Goal: Task Accomplishment & Management: Complete application form

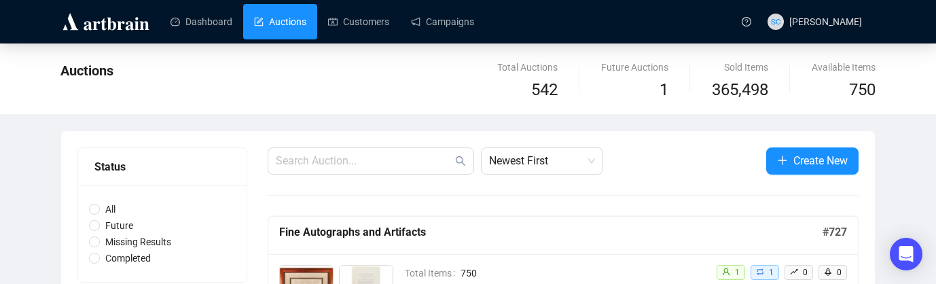
click at [295, 16] on link "Auctions" at bounding box center [280, 21] width 52 height 35
click at [798, 160] on span "Create New" at bounding box center [820, 160] width 54 height 17
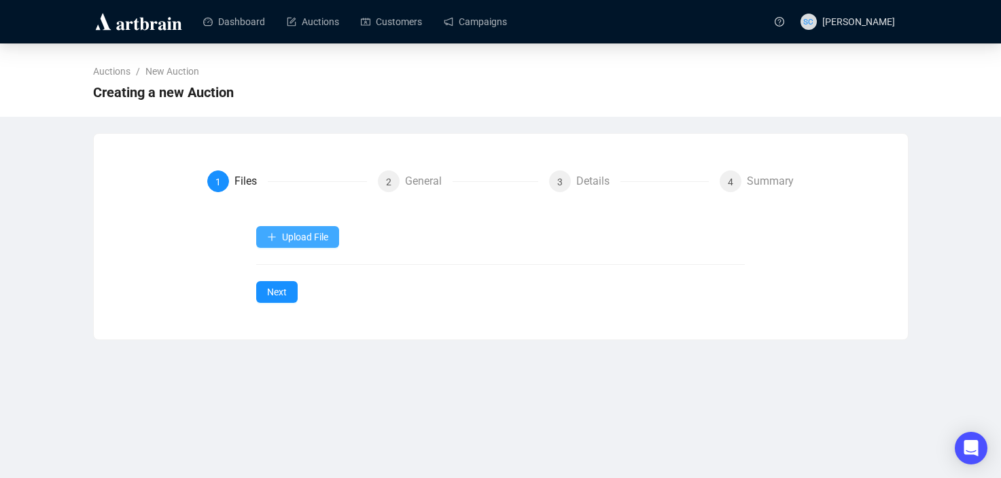
click at [300, 233] on span "Upload File" at bounding box center [305, 237] width 46 height 11
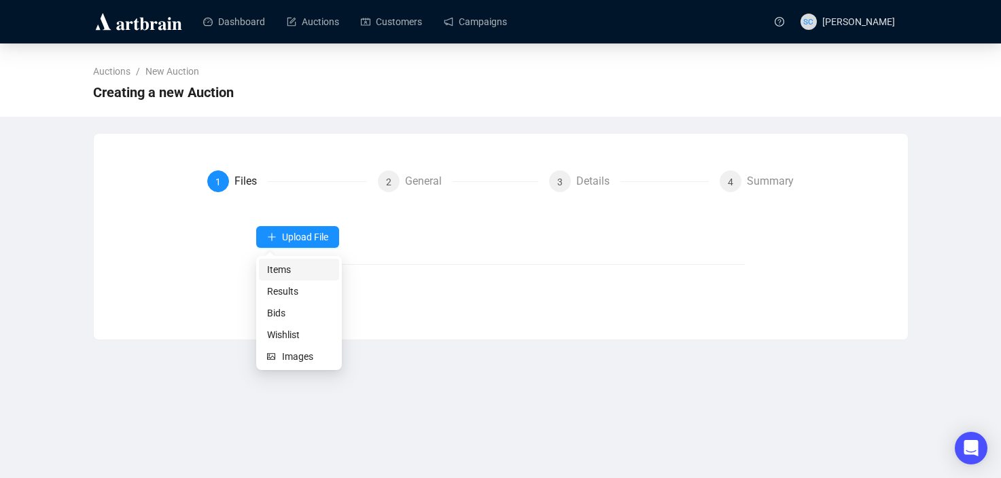
click at [300, 262] on span "Items" at bounding box center [299, 269] width 64 height 15
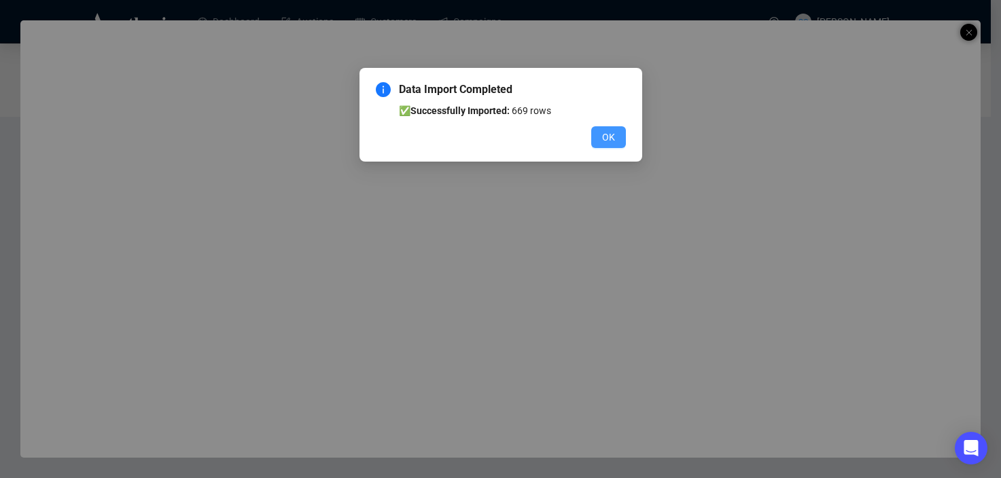
click at [608, 139] on span "OK" at bounding box center [608, 137] width 13 height 15
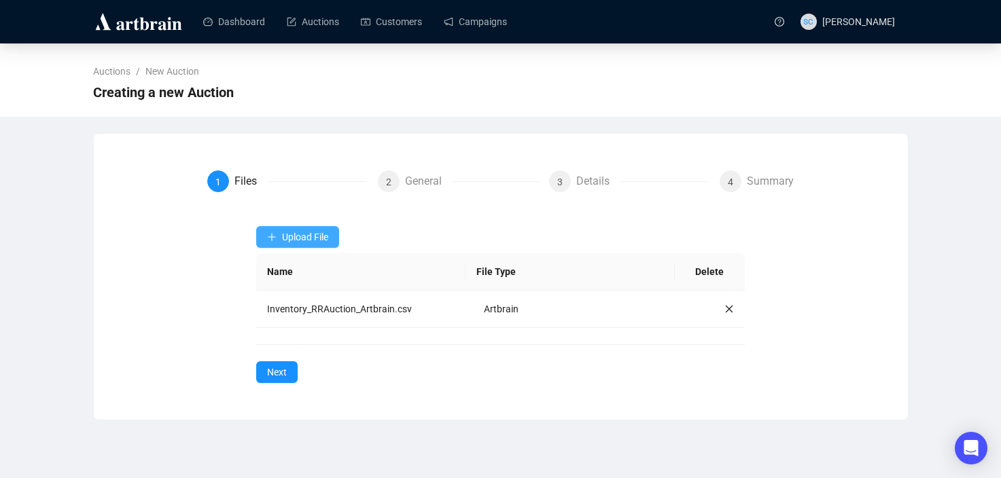
click at [304, 241] on span "Upload File" at bounding box center [305, 237] width 46 height 11
click at [290, 234] on span "Upload File" at bounding box center [305, 237] width 46 height 11
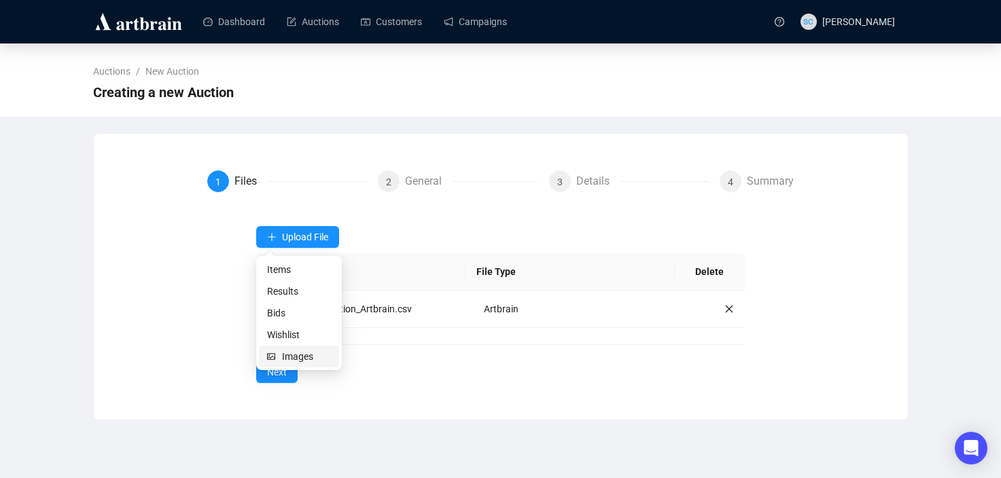
click at [294, 283] on span "Images" at bounding box center [306, 356] width 49 height 15
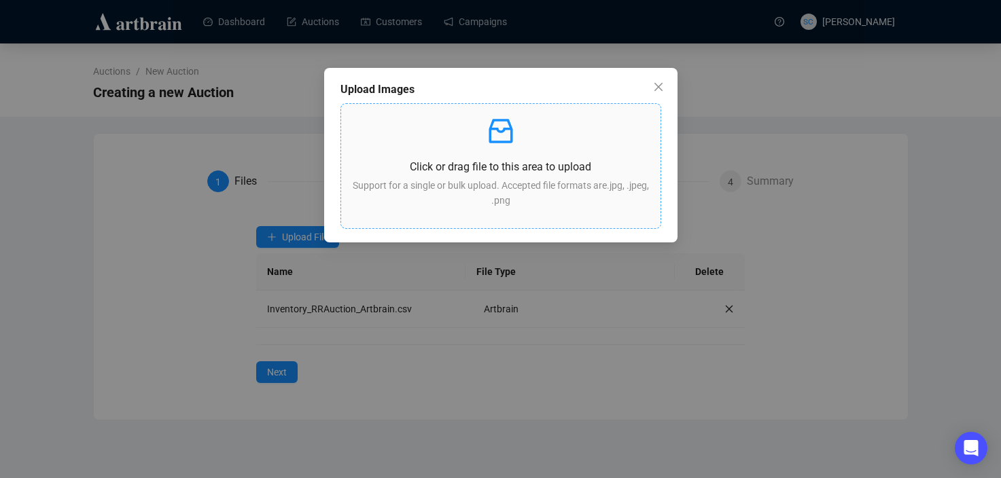
click at [451, 187] on p "Support for a single or bulk upload. Accepted file formats are .jpg, .jpeg, .png" at bounding box center [501, 193] width 298 height 30
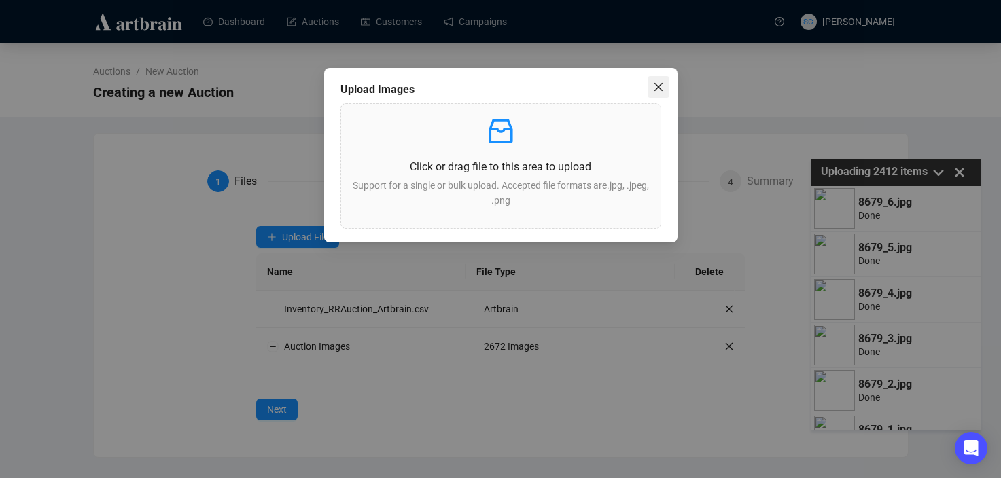
click at [653, 89] on icon "close" at bounding box center [658, 87] width 11 height 11
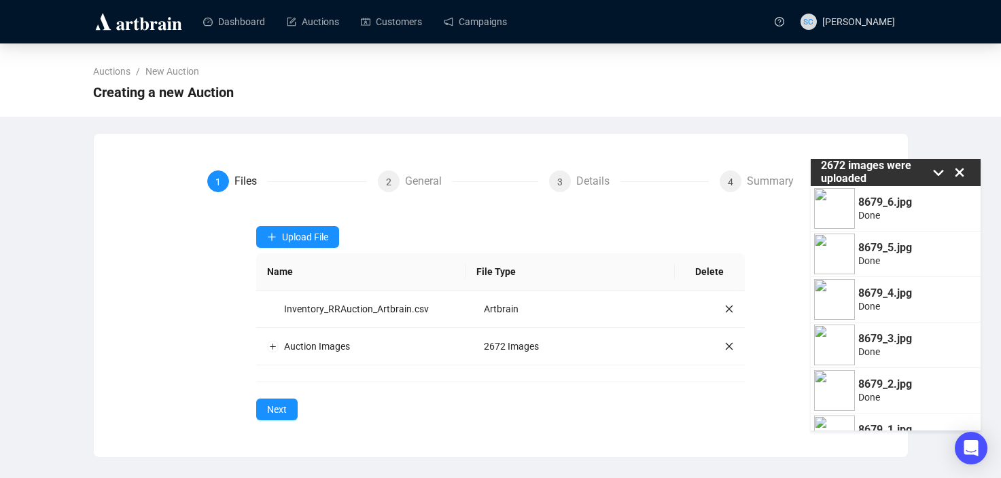
click at [292, 283] on button "Next" at bounding box center [276, 410] width 41 height 22
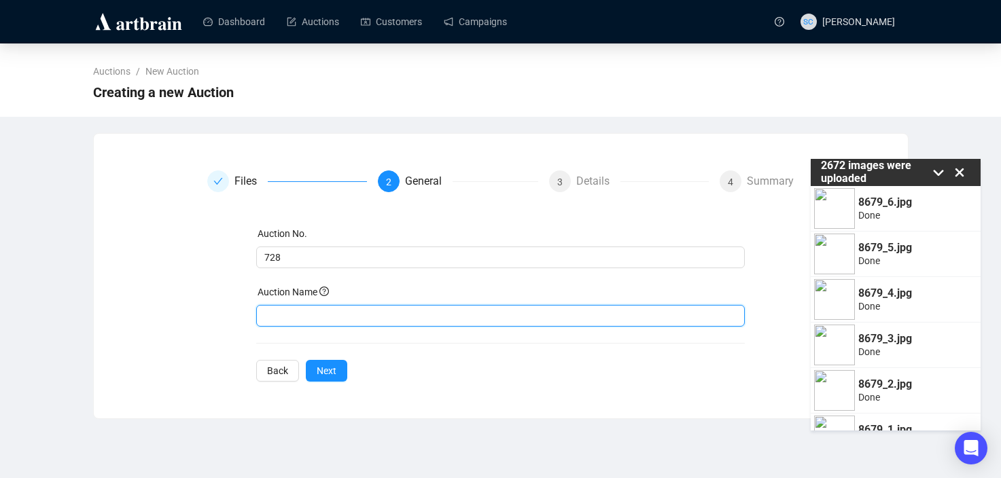
click at [298, 283] on input "text" at bounding box center [500, 316] width 488 height 22
type input "Space Exploration and Aviation"
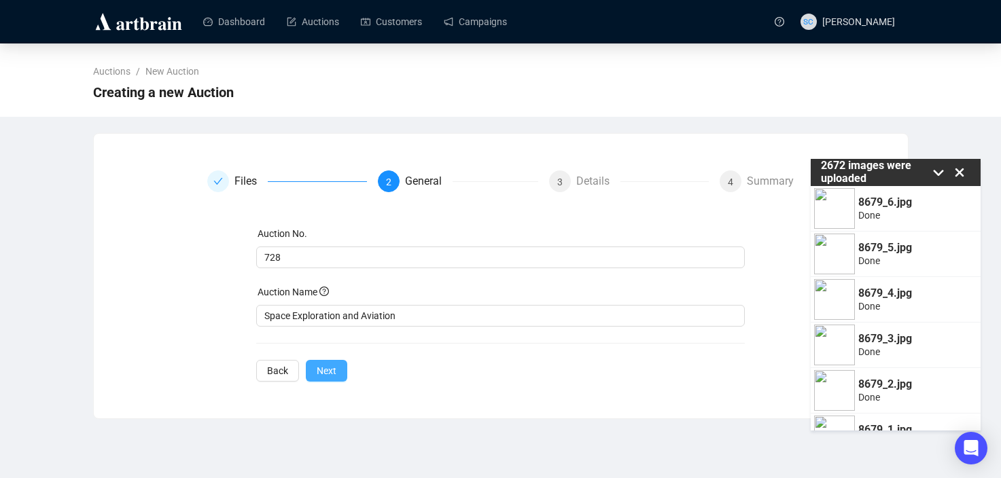
click at [320, 283] on span "Next" at bounding box center [327, 370] width 20 height 15
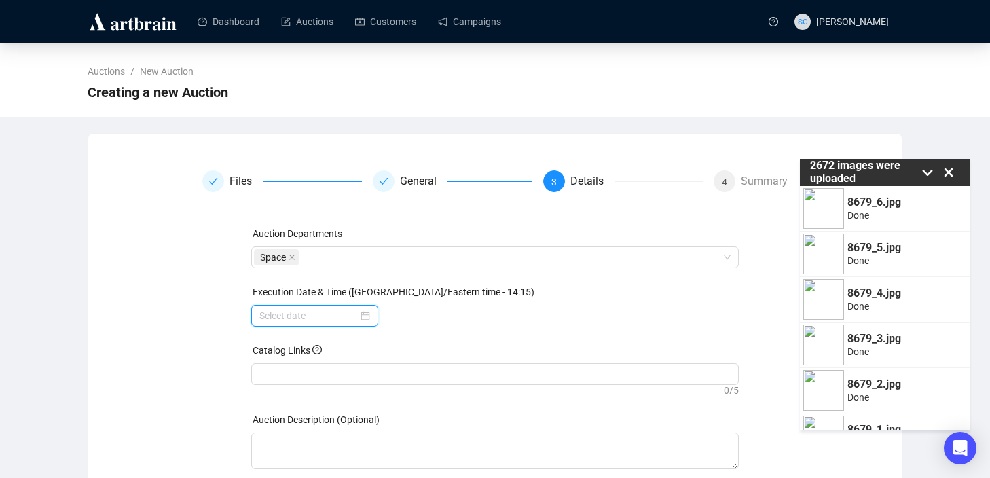
click at [335, 283] on input at bounding box center [308, 315] width 98 height 15
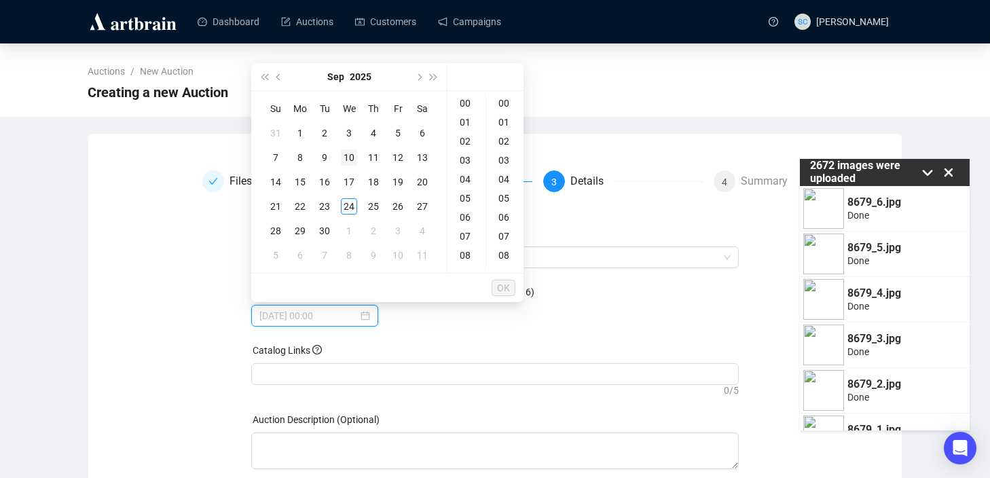
type input "[DATE] 00:00"
click at [416, 74] on button "Next month (PageDown)" at bounding box center [418, 76] width 15 height 27
click at [374, 179] on div "16" at bounding box center [373, 182] width 16 height 16
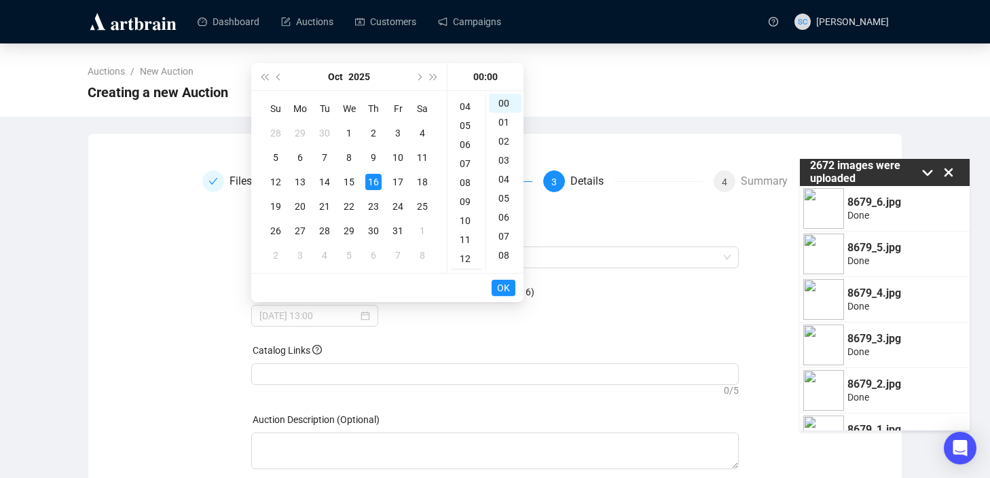
scroll to position [99, 0]
click at [469, 260] on div "18" at bounding box center [466, 261] width 33 height 19
type input "[DATE] 18:00"
click at [503, 283] on span "OK" at bounding box center [503, 288] width 13 height 26
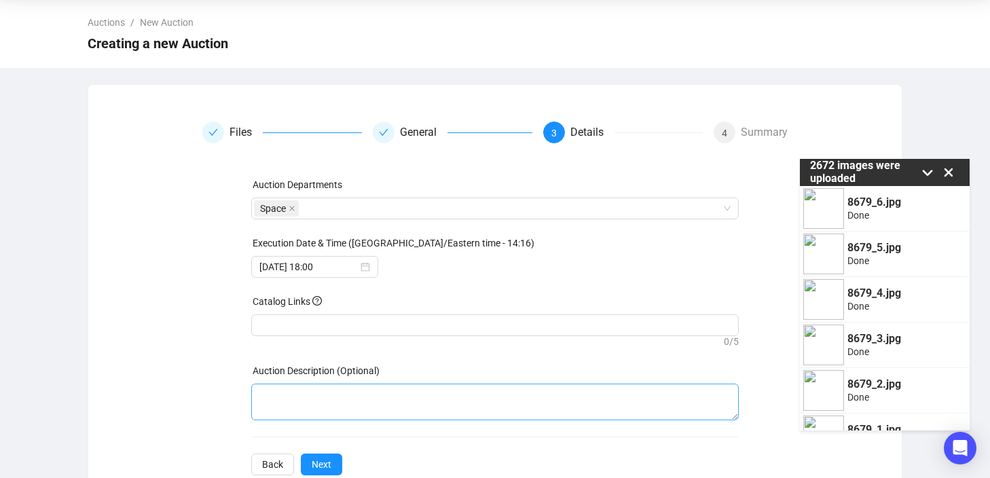
scroll to position [79, 0]
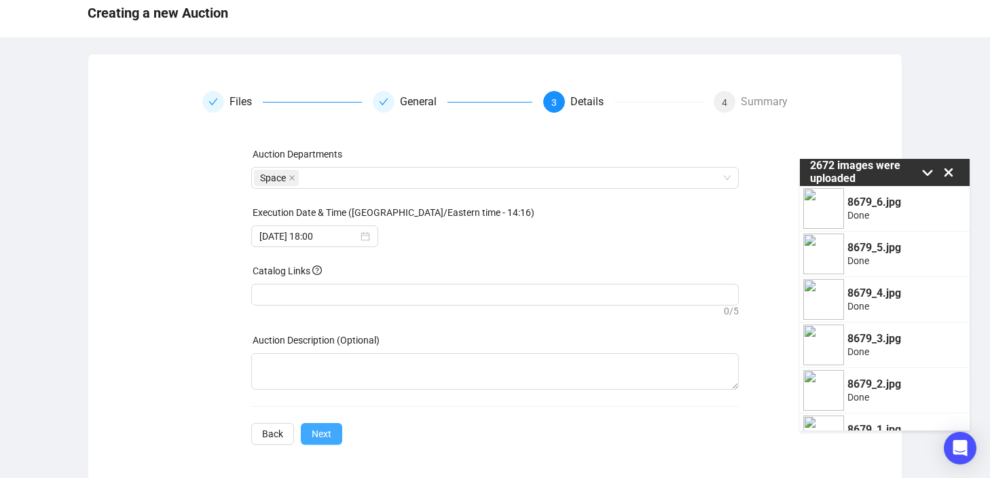
click at [330, 283] on span "Next" at bounding box center [322, 434] width 20 height 15
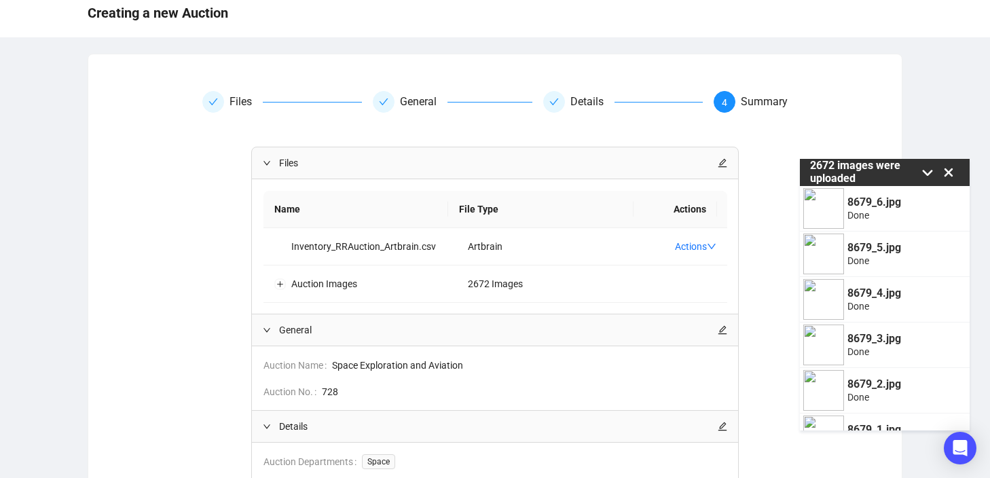
scroll to position [234, 0]
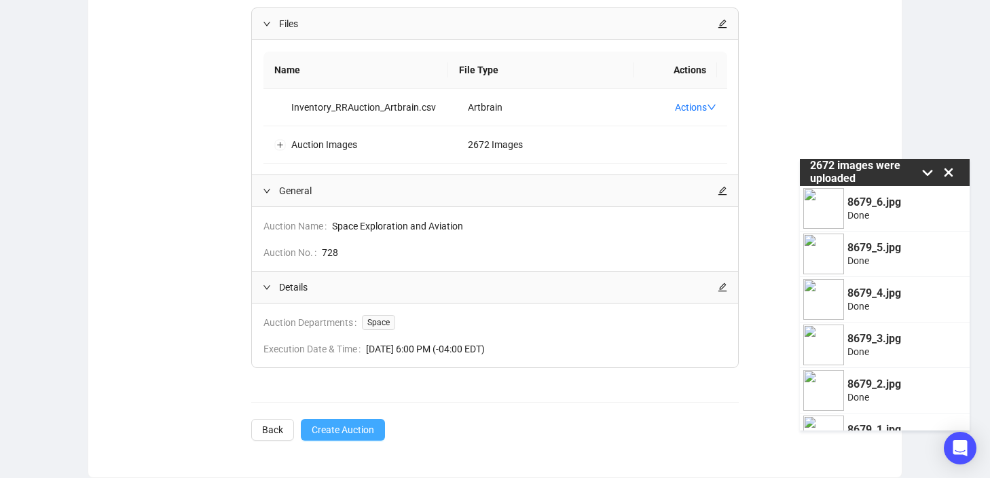
click at [358, 283] on span "Create Auction" at bounding box center [343, 430] width 62 height 15
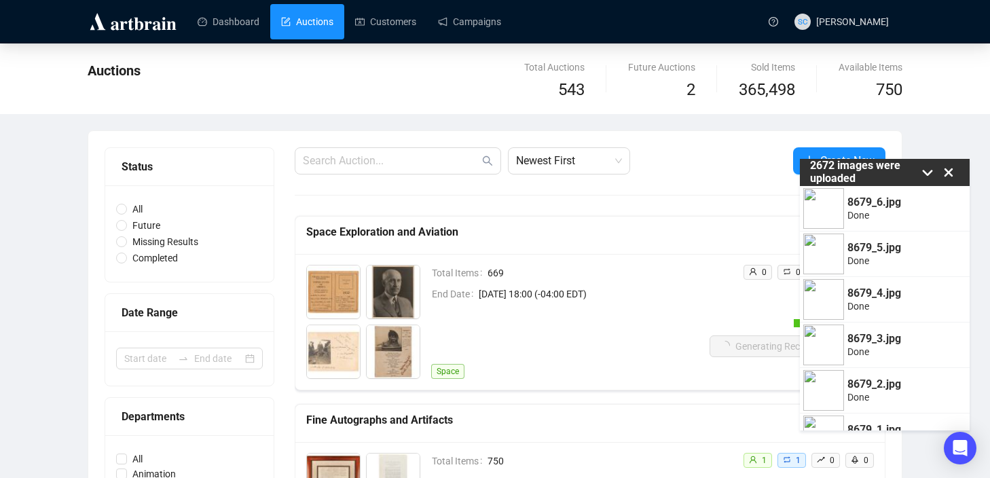
click at [935, 169] on icon at bounding box center [949, 172] width 20 height 20
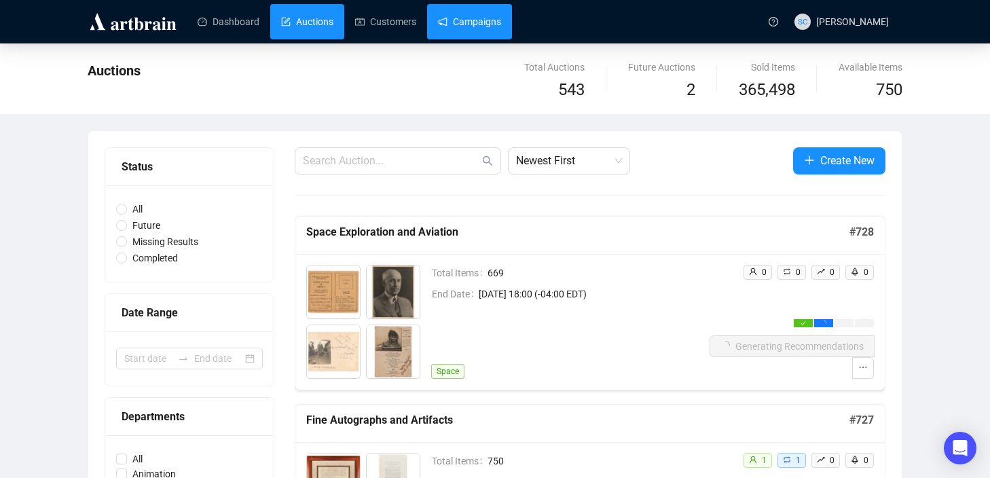
click at [495, 24] on link "Campaigns" at bounding box center [469, 21] width 63 height 35
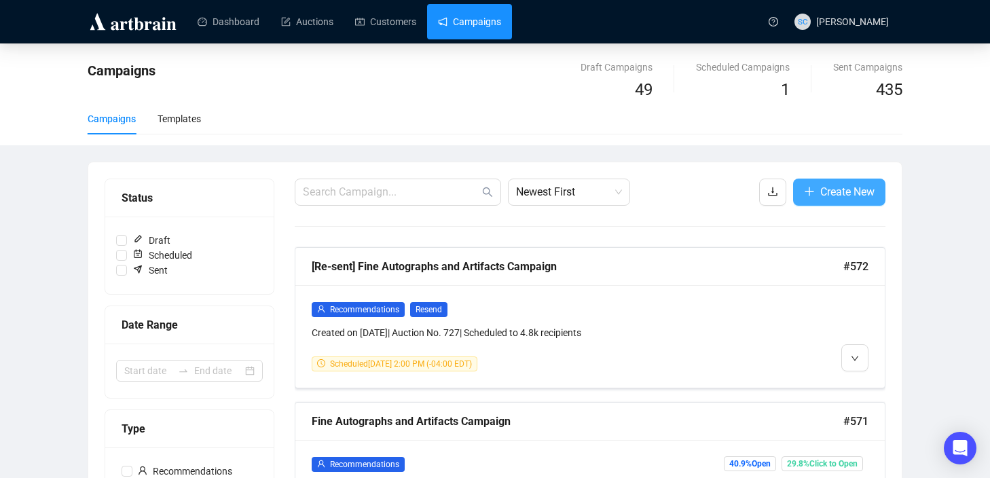
click at [823, 188] on span "Create New" at bounding box center [848, 191] width 54 height 17
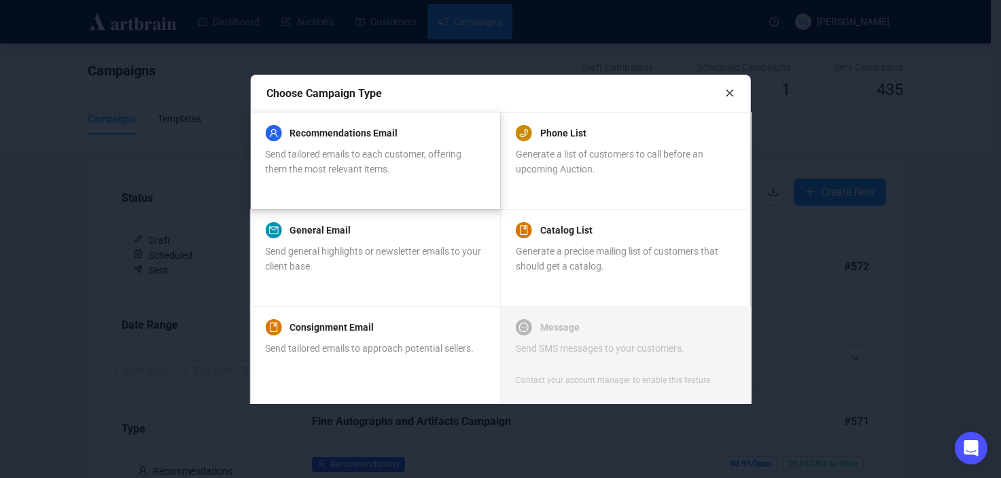
click at [440, 162] on div "Send tailored emails to each customer, offering them the most relevant items." at bounding box center [374, 162] width 219 height 30
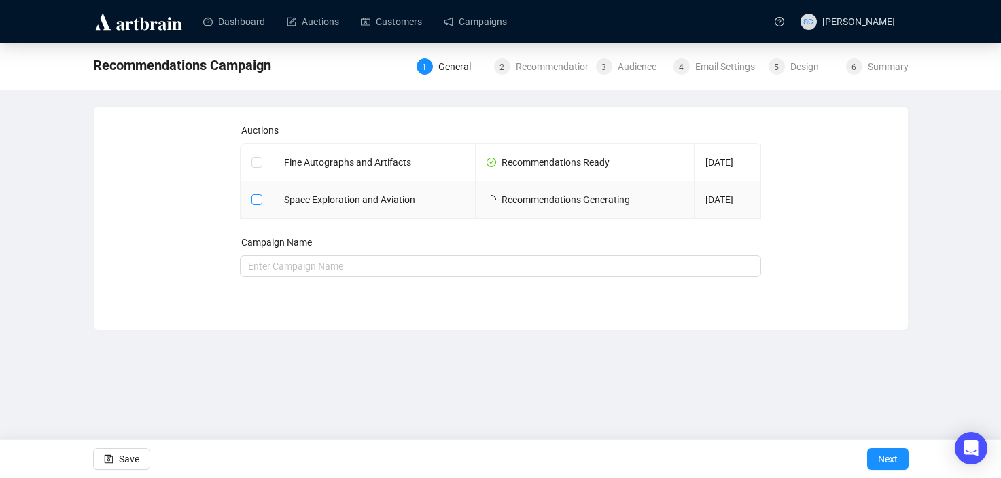
click at [256, 199] on input "checkbox" at bounding box center [256, 199] width 10 height 10
checkbox input "true"
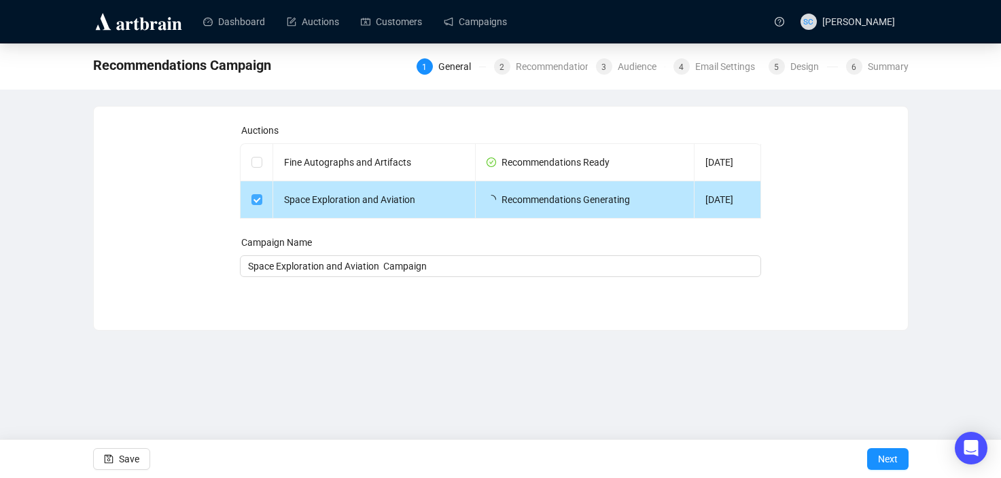
type input "Space Exploration and Aviation Campaign"
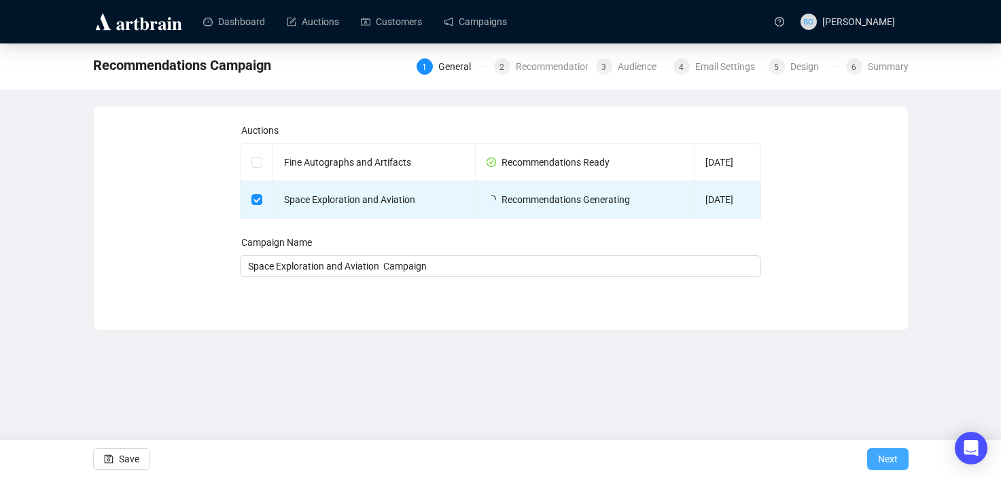
click at [888, 283] on span "Next" at bounding box center [888, 459] width 20 height 38
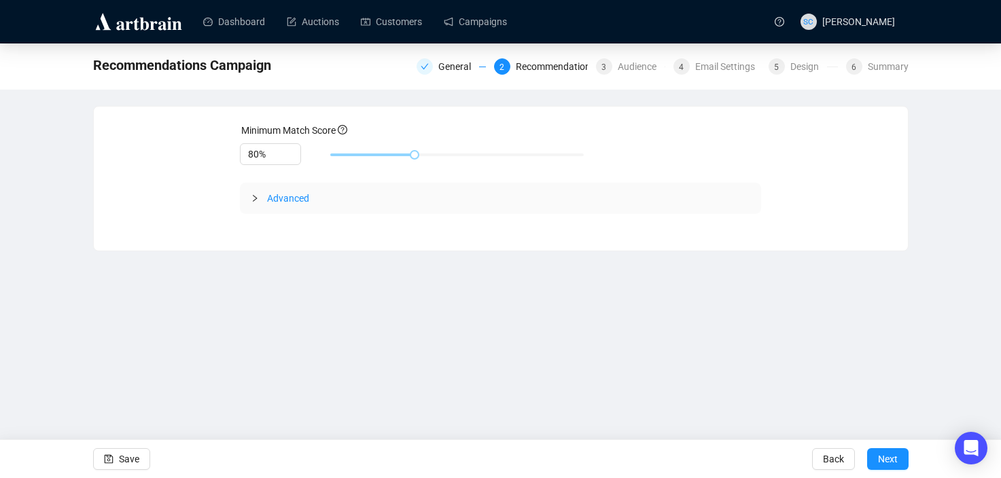
click at [258, 197] on icon "collapsed" at bounding box center [255, 198] width 8 height 8
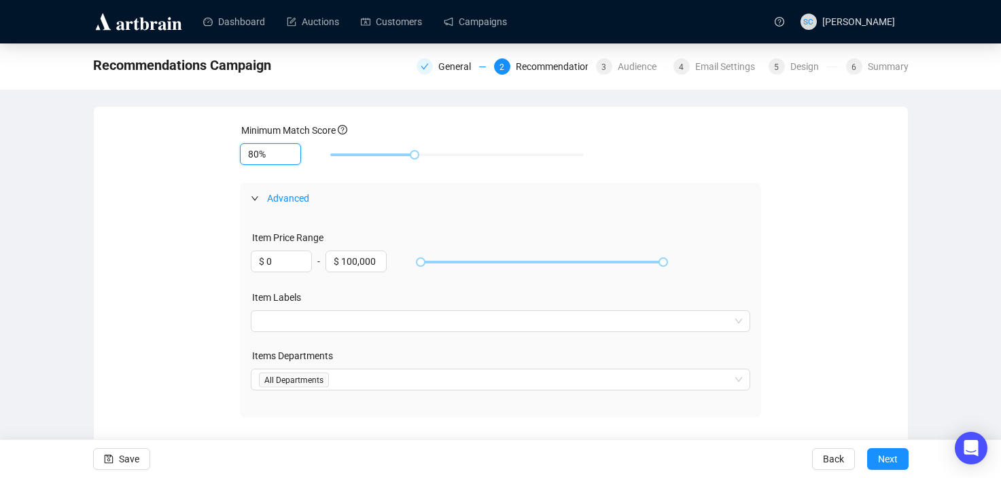
drag, startPoint x: 257, startPoint y: 157, endPoint x: 236, endPoint y: 147, distance: 23.4
click at [236, 147] on div "Minimum Match Score 80% Advanced Item Price Range $ 0 - $ 100,000 Item Labels I…" at bounding box center [500, 270] width 781 height 295
type input "70%"
click at [882, 283] on span "Next" at bounding box center [888, 459] width 20 height 38
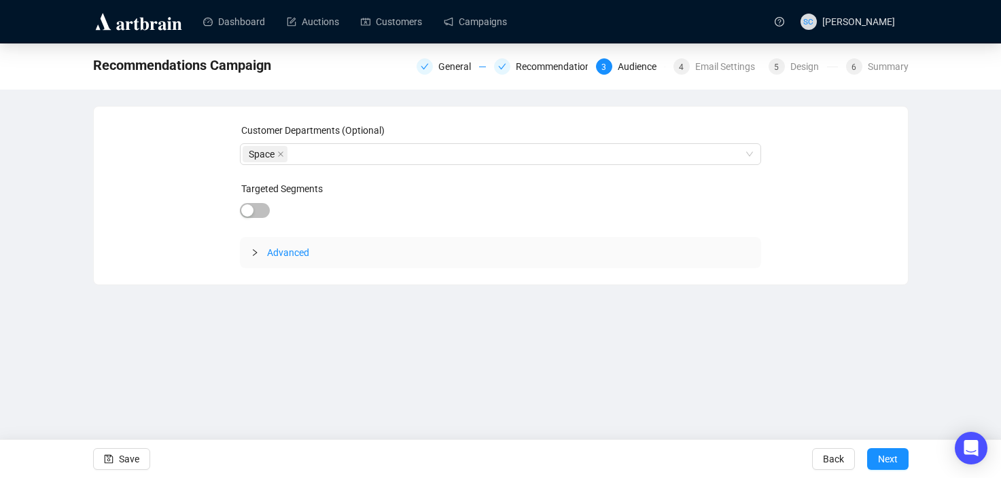
click at [257, 241] on div "Advanced" at bounding box center [500, 252] width 521 height 31
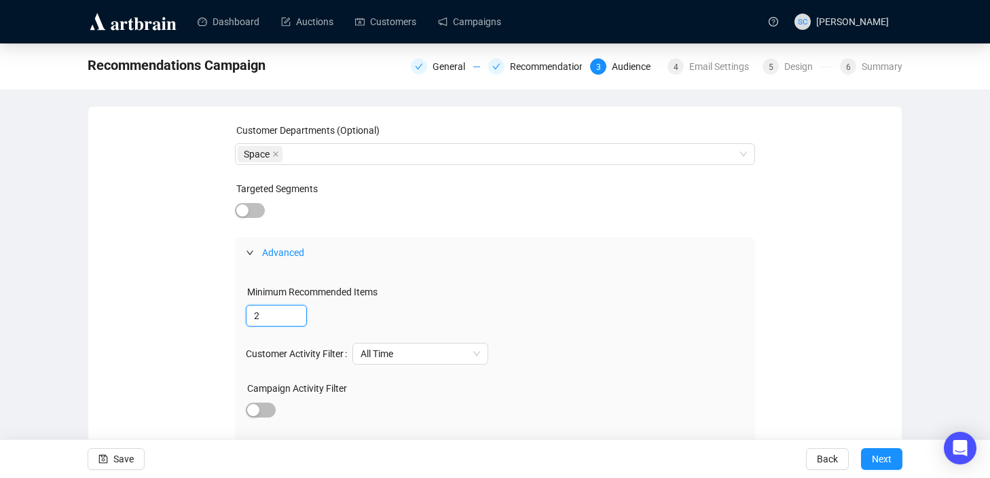
drag, startPoint x: 241, startPoint y: 308, endPoint x: 221, endPoint y: 305, distance: 20.0
click at [224, 283] on div "Customer Departments (Optional) Space Targeted Segments Advanced Minimum Recomm…" at bounding box center [495, 369] width 781 height 492
type input "1"
click at [880, 283] on span "Next" at bounding box center [882, 459] width 20 height 38
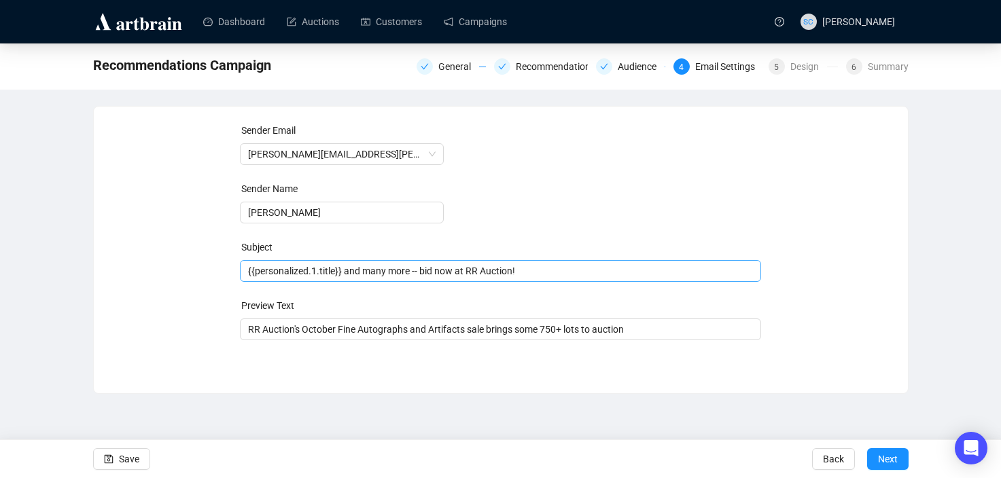
click at [474, 269] on span "{{personalized.1.title}} and many more -- bid now at RR Auction!" at bounding box center [500, 271] width 521 height 11
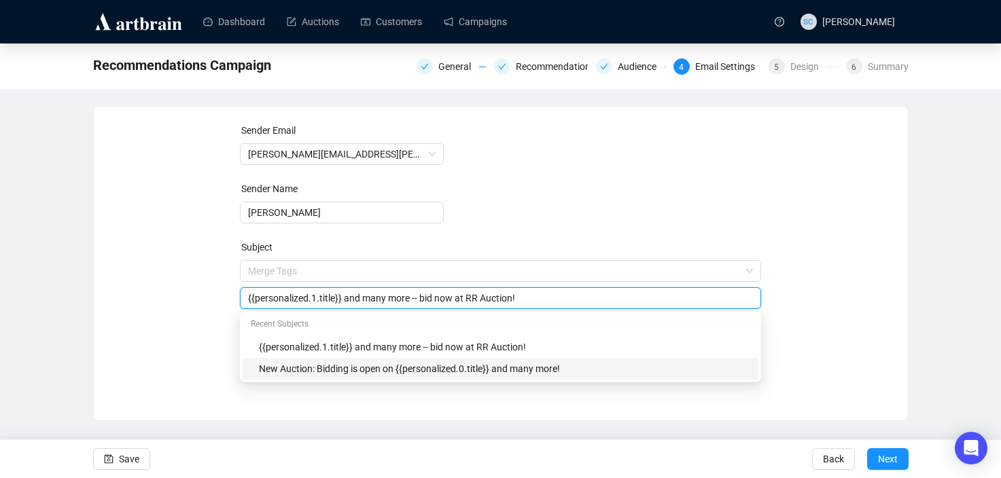
click at [421, 283] on div "New Auction: Bidding is open on {{personalized.0.title}} and many more!" at bounding box center [504, 368] width 491 height 15
type input "New Auction: Bidding is open on {{personalized.0.title}} and many more!"
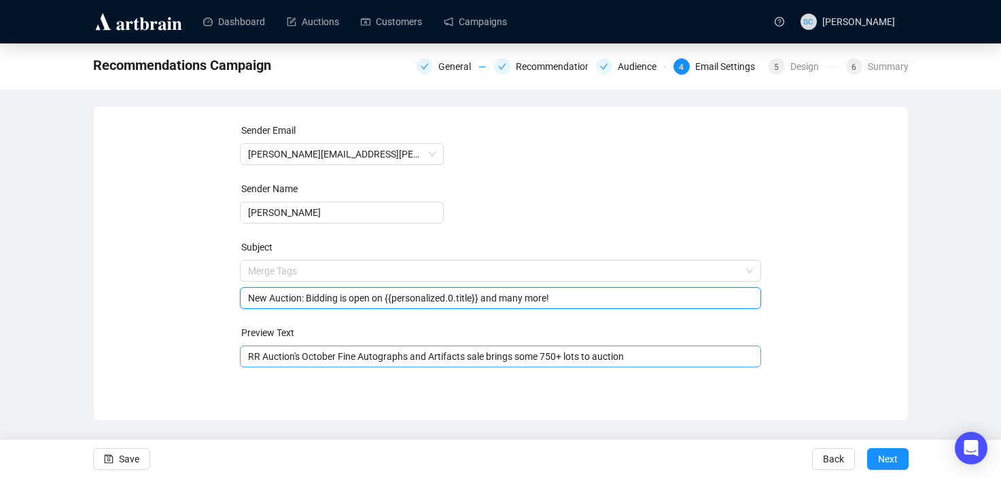
click at [322, 283] on input "RR Auction's October Fine Autographs and Artifacts sale brings some 750+ lots t…" at bounding box center [500, 356] width 505 height 15
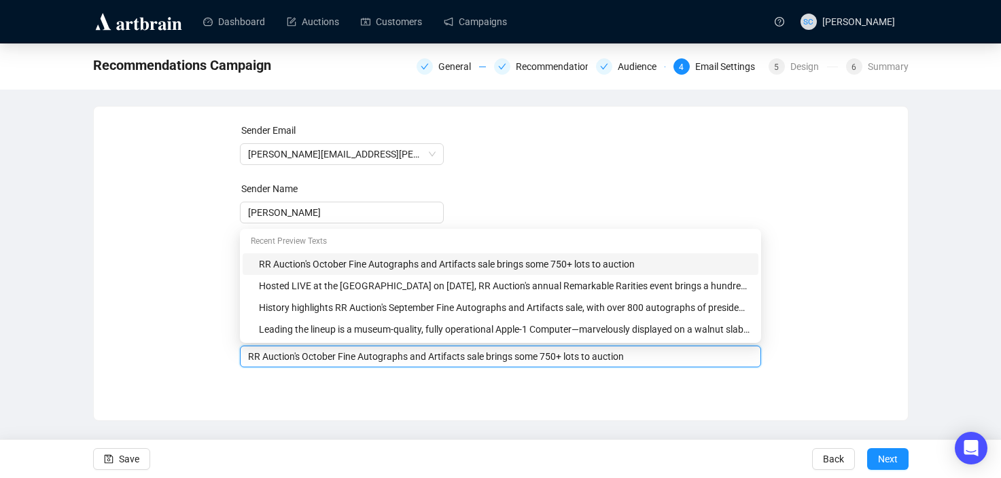
paste input "Auction's Fall Space and Aviation sale ends on [DATE]! This remarkable auction …"
drag, startPoint x: 266, startPoint y: 357, endPoint x: 207, endPoint y: 352, distance: 58.6
click at [207, 283] on div "Sender Email [PERSON_NAME][EMAIL_ADDRESS][PERSON_NAME][DOMAIN_NAME] Sender Name…" at bounding box center [500, 253] width 781 height 261
click at [255, 283] on input "R Auction's Fall Space and Aviation sale ends on [DATE]! This remarkable auctio…" at bounding box center [500, 356] width 505 height 15
drag, startPoint x: 296, startPoint y: 359, endPoint x: 270, endPoint y: 360, distance: 25.8
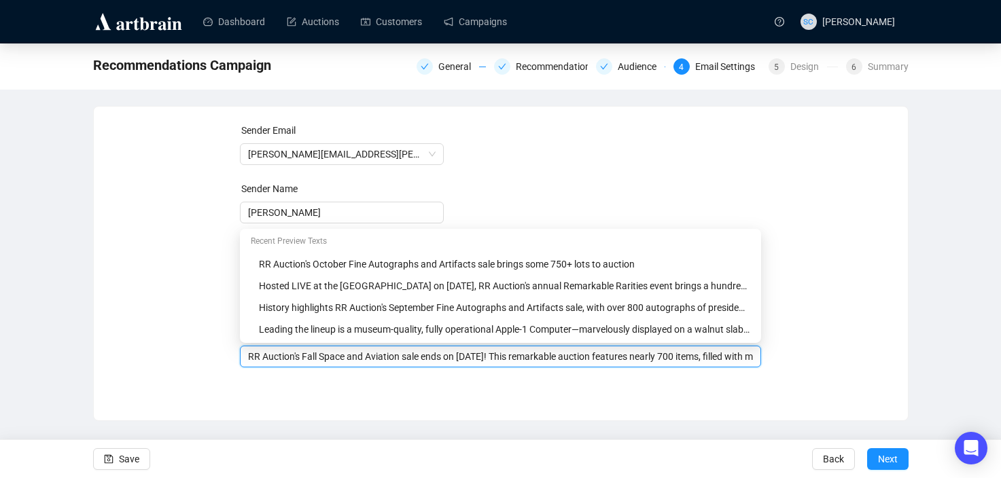
click at [270, 283] on input "RR Auction's Fall Space and Aviation sale ends on [DATE]! This remarkable aucti…" at bounding box center [500, 356] width 505 height 15
click at [318, 283] on input "RR Auction's Fall Space and Aviation sale ends on [DATE]! This remarkable aucti…" at bounding box center [500, 356] width 505 height 15
drag, startPoint x: 321, startPoint y: 355, endPoint x: 258, endPoint y: 357, distance: 62.5
click at [258, 283] on input "RR Auction's Fall Space and Aviation sale ends on [DATE]! This remarkable aucti…" at bounding box center [500, 356] width 505 height 15
type input "RR's Space and Aviation sale ends on [DATE]! This remarkable auction features n…"
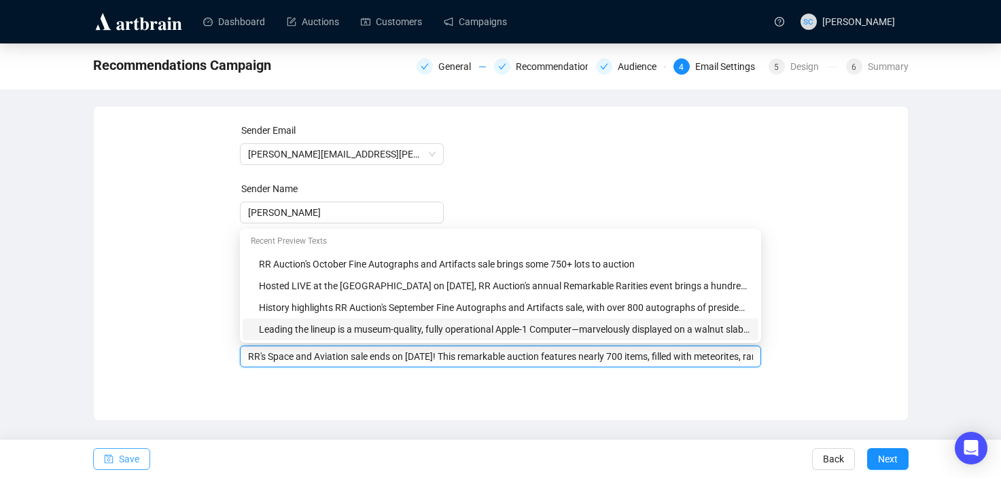
click at [119, 283] on span "Save" at bounding box center [129, 459] width 20 height 38
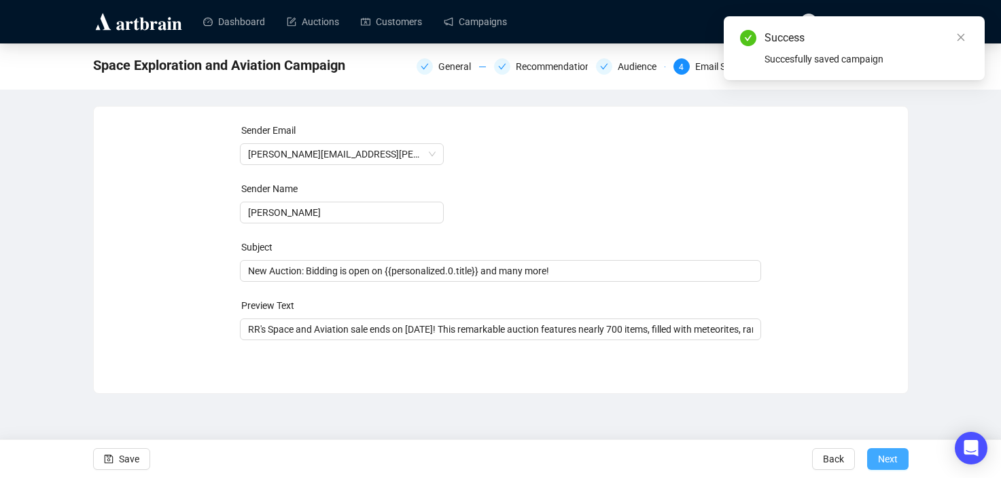
click at [880, 283] on span "Next" at bounding box center [888, 459] width 20 height 38
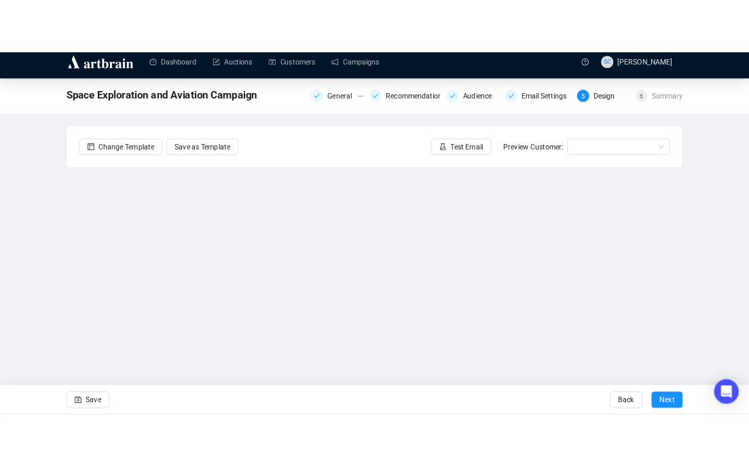
scroll to position [26, 0]
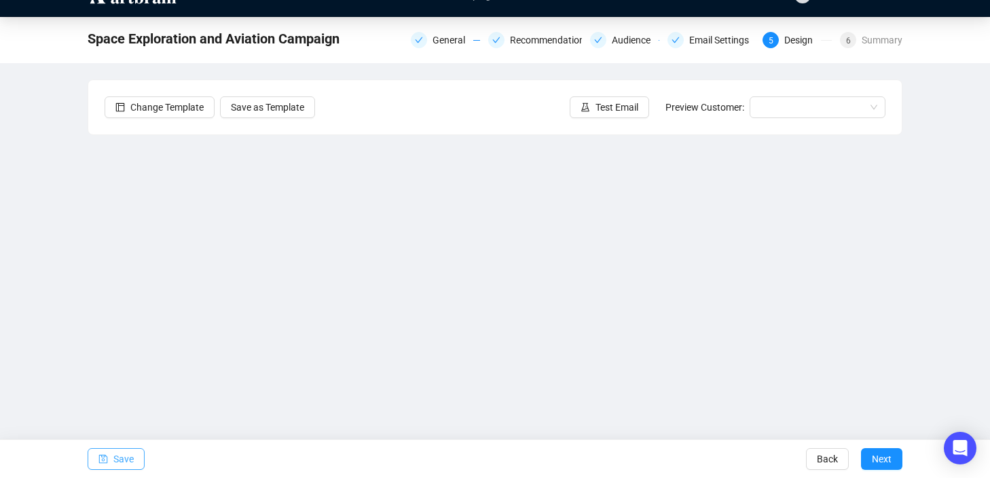
click at [124, 283] on span "Save" at bounding box center [123, 459] width 20 height 38
click at [136, 283] on button "Save" at bounding box center [116, 459] width 57 height 22
click at [98, 283] on button "Save" at bounding box center [116, 459] width 57 height 22
click at [138, 283] on button "Save" at bounding box center [116, 459] width 57 height 22
click at [149, 283] on div "Save Back Next" at bounding box center [495, 458] width 990 height 39
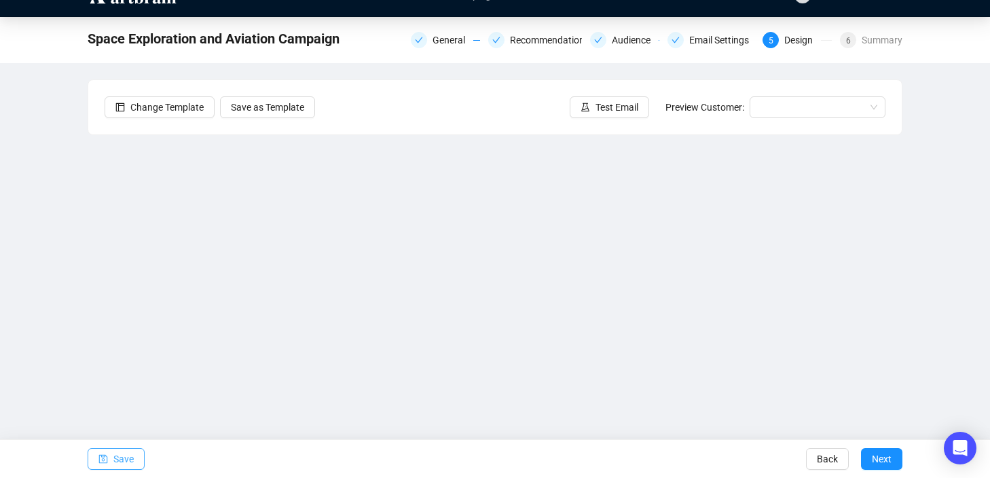
click at [135, 283] on button "Save" at bounding box center [116, 459] width 57 height 22
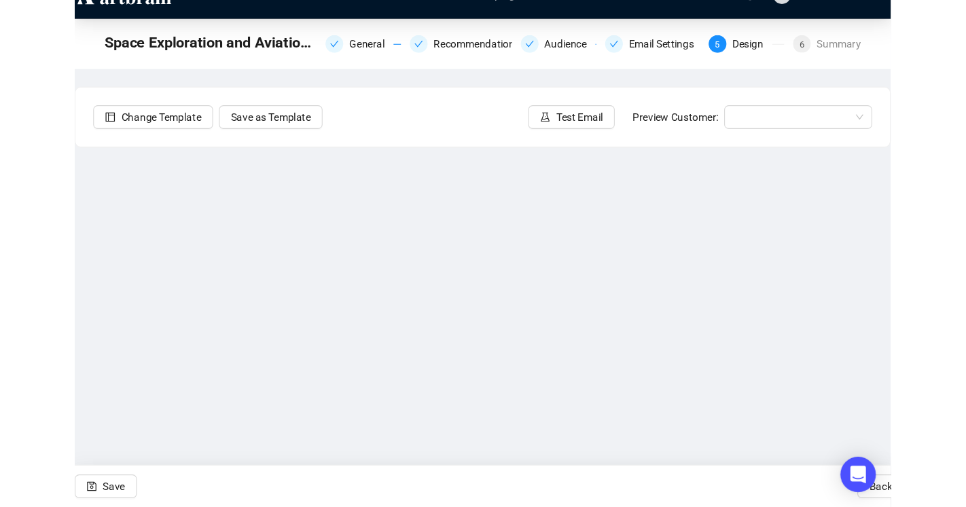
scroll to position [0, 0]
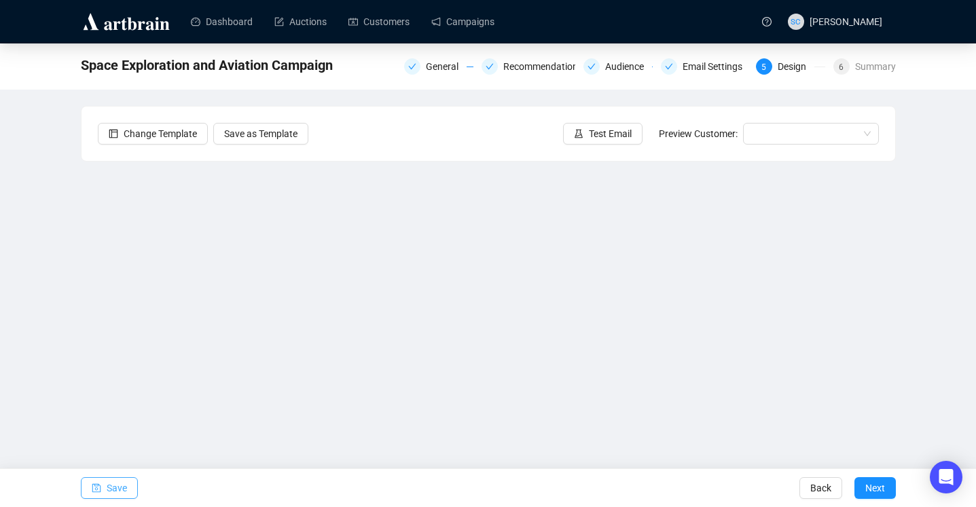
click at [105, 283] on button "Save" at bounding box center [109, 489] width 57 height 22
click at [125, 283] on span "Save" at bounding box center [117, 488] width 20 height 38
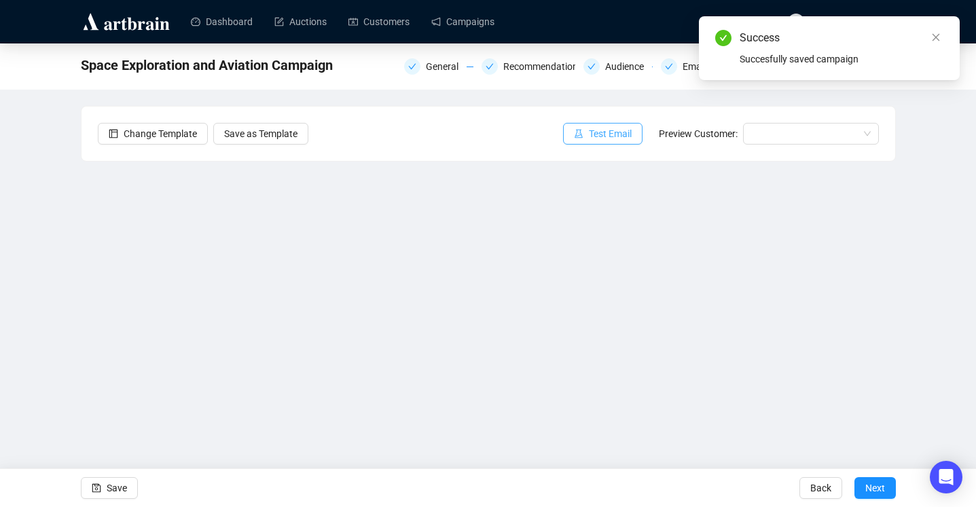
click at [589, 138] on span "Test Email" at bounding box center [610, 133] width 43 height 15
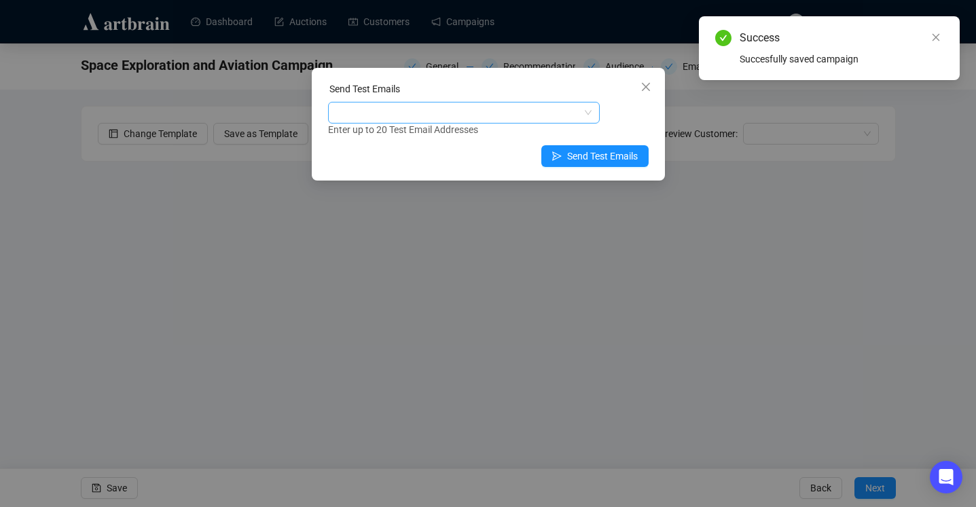
click at [441, 122] on div at bounding box center [457, 112] width 252 height 19
type input "s"
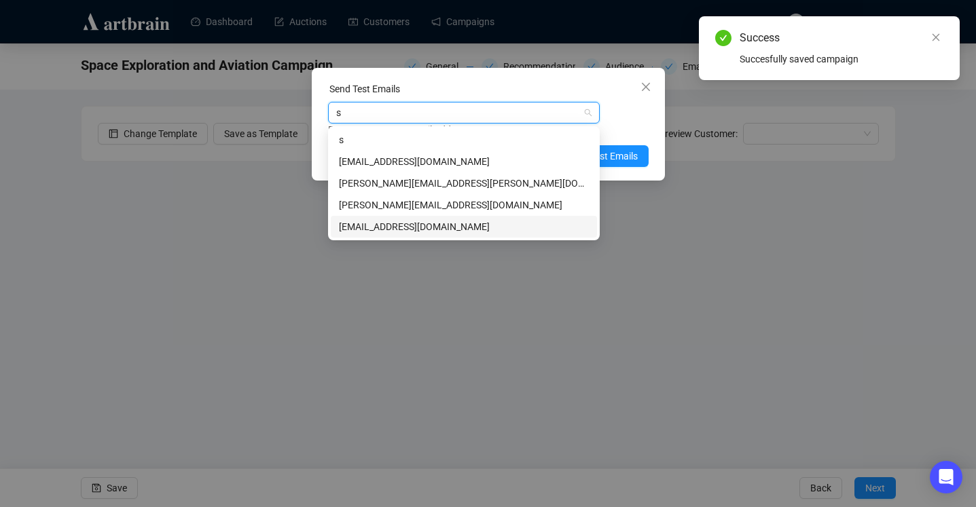
click at [395, 232] on div "[EMAIL_ADDRESS][DOMAIN_NAME]" at bounding box center [464, 226] width 250 height 15
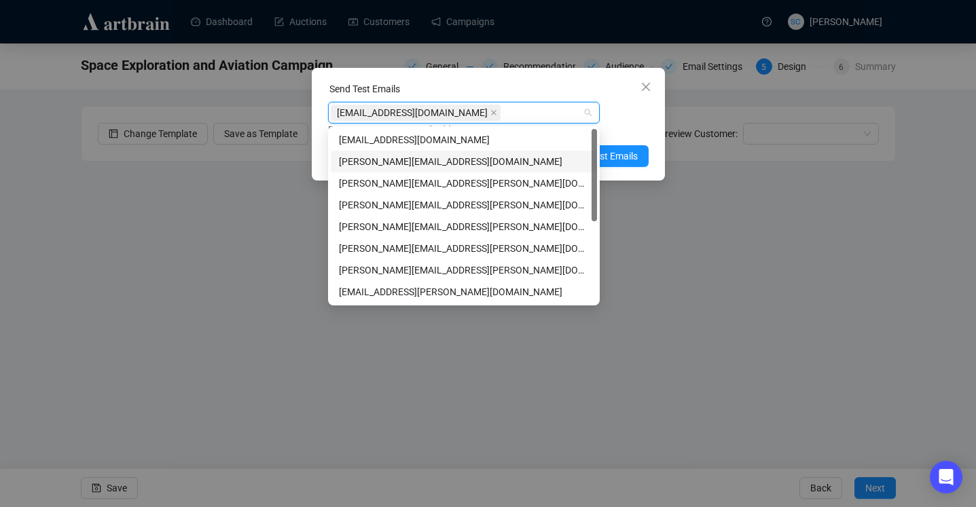
click at [630, 131] on div "Enter up to 20 Test Email Addresses" at bounding box center [488, 130] width 321 height 16
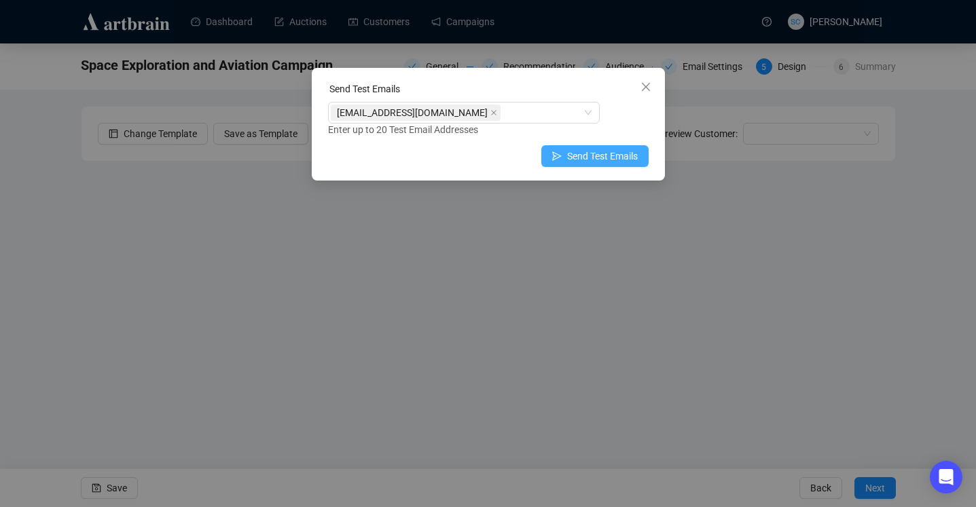
click at [628, 151] on span "Send Test Emails" at bounding box center [602, 156] width 71 height 15
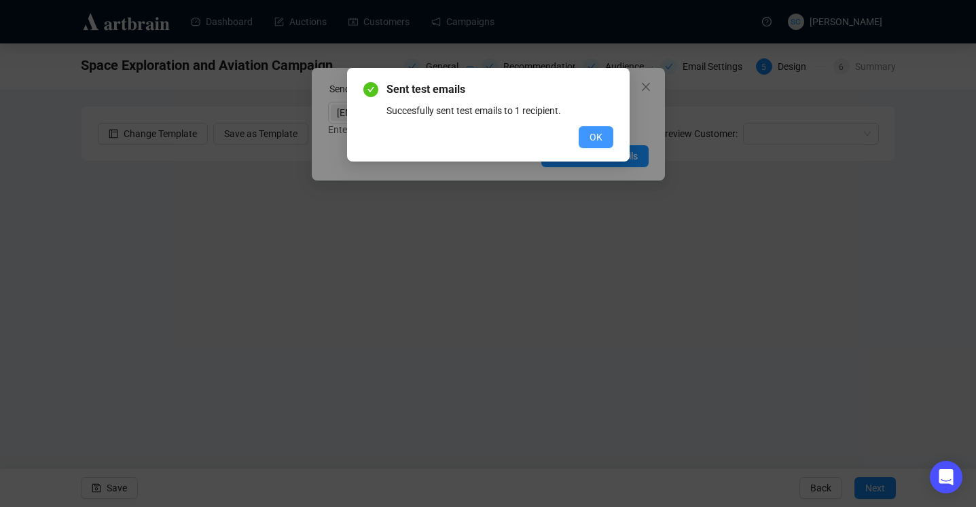
click at [593, 135] on span "OK" at bounding box center [596, 137] width 13 height 15
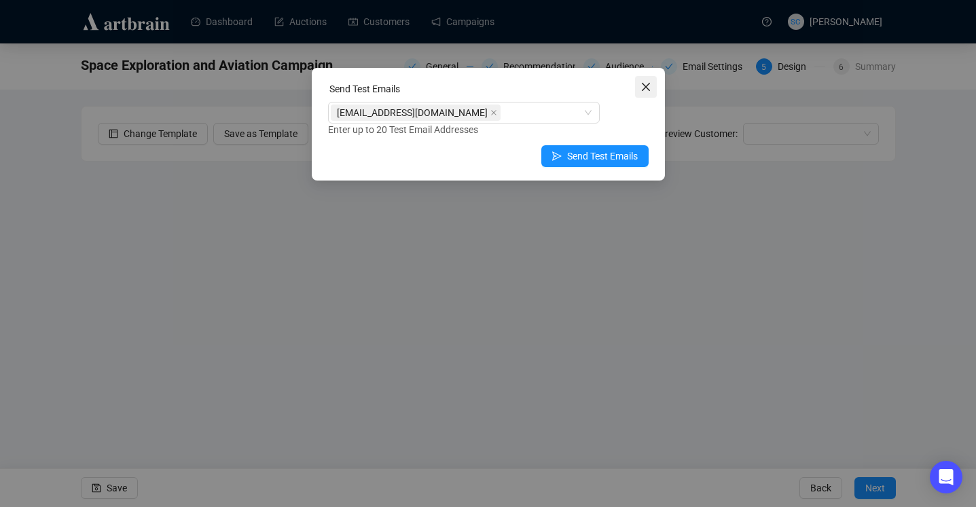
click at [647, 83] on icon "close" at bounding box center [646, 87] width 11 height 11
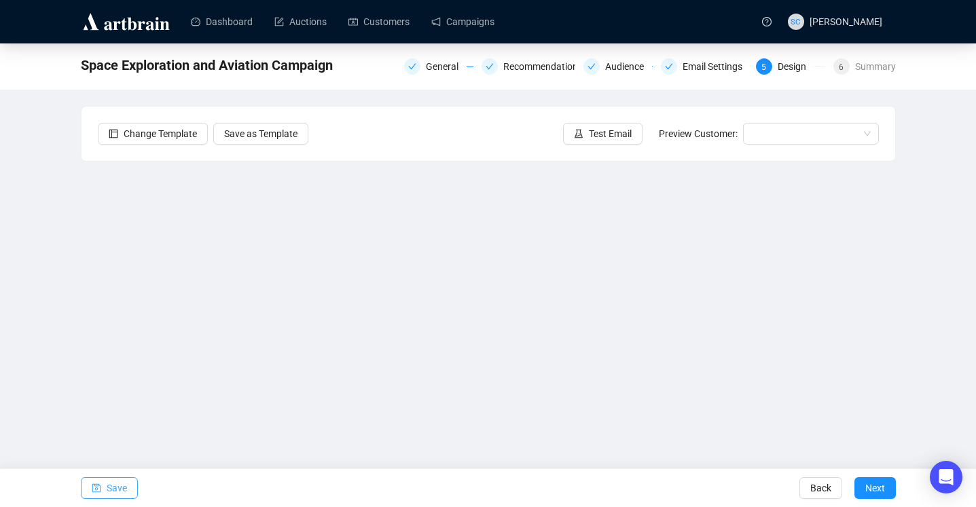
click at [120, 283] on span "Save" at bounding box center [117, 488] width 20 height 38
click at [320, 24] on link "Auctions" at bounding box center [300, 21] width 52 height 35
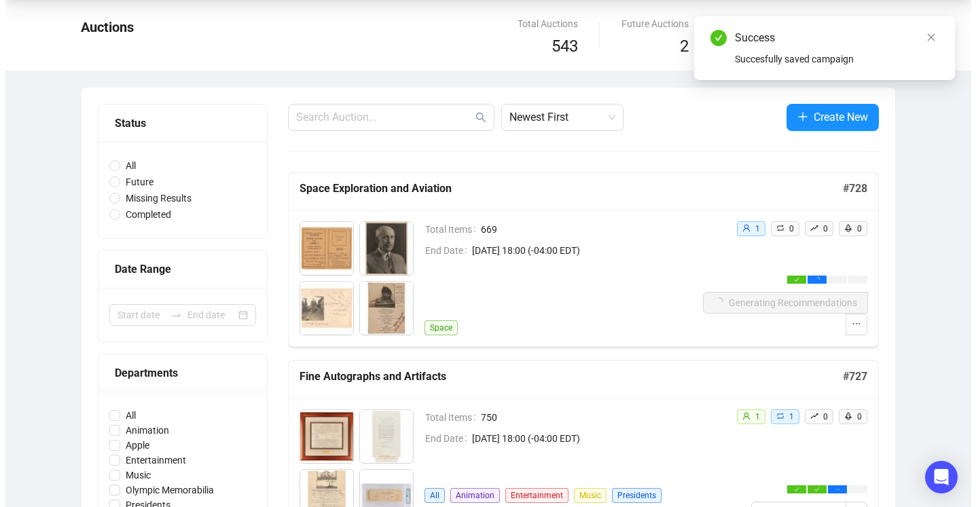
scroll to position [183, 0]
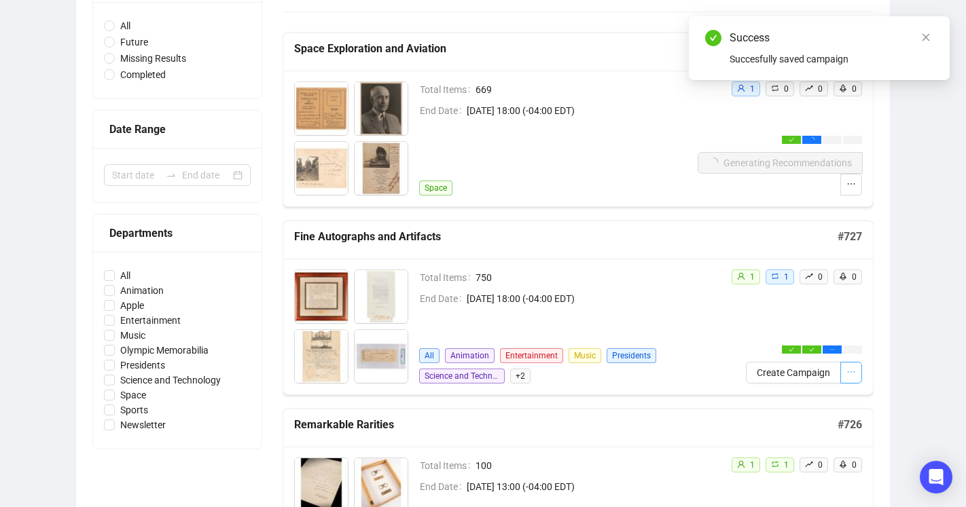
click at [854, 283] on icon "ellipsis" at bounding box center [851, 372] width 10 height 10
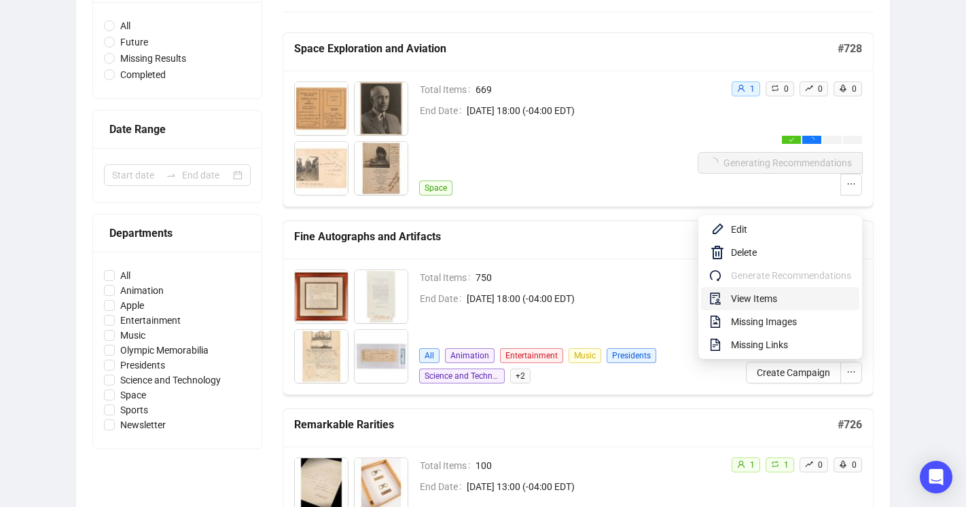
click at [757, 283] on span "View Items" at bounding box center [791, 298] width 120 height 15
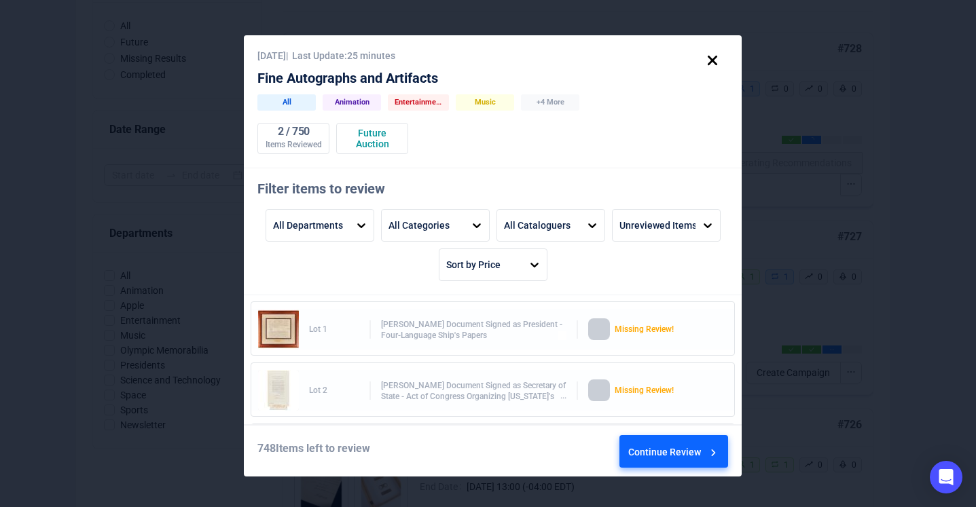
click at [688, 283] on div "Continue Review" at bounding box center [674, 454] width 92 height 37
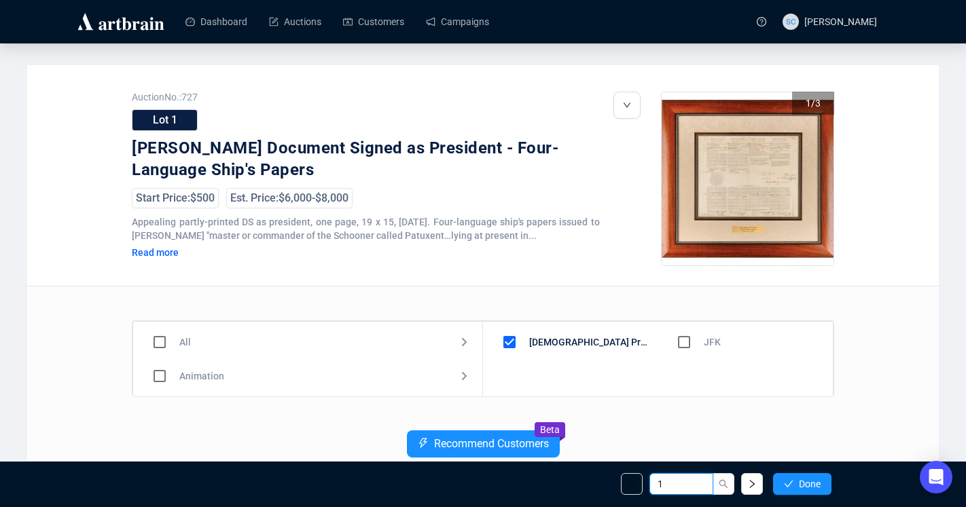
click at [690, 283] on input "1" at bounding box center [681, 484] width 64 height 22
drag, startPoint x: 692, startPoint y: 485, endPoint x: 651, endPoint y: 486, distance: 40.8
click at [651, 283] on input "1" at bounding box center [681, 484] width 64 height 22
type input "186"
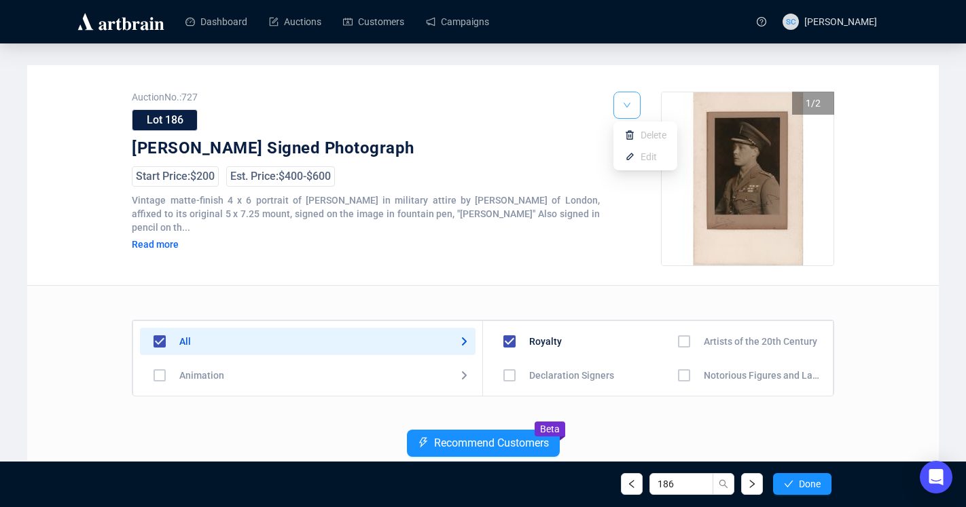
click at [629, 103] on icon "down" at bounding box center [627, 105] width 8 height 8
click at [639, 130] on li "Delete" at bounding box center [645, 135] width 58 height 22
click at [634, 139] on img at bounding box center [629, 135] width 11 height 11
click at [489, 29] on link "Campaigns" at bounding box center [457, 21] width 63 height 35
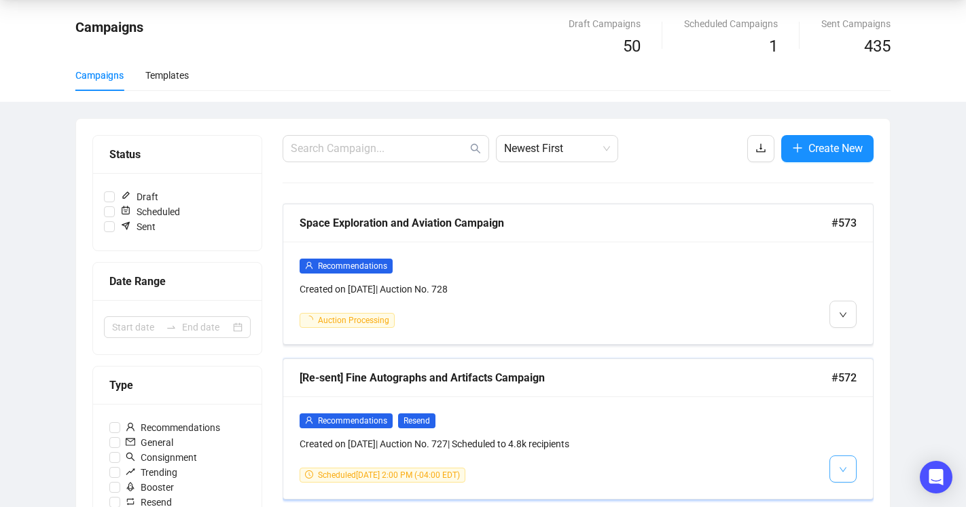
scroll to position [61, 0]
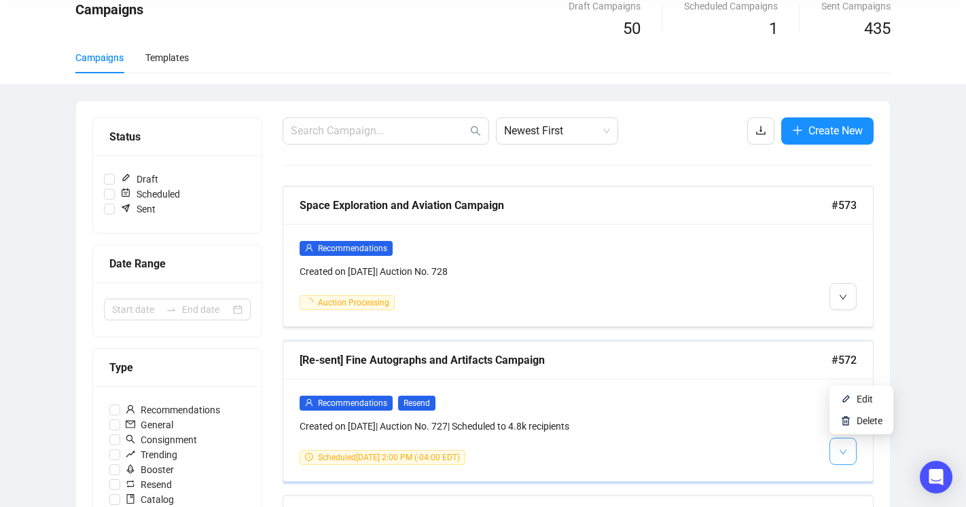
click at [848, 283] on button "button" at bounding box center [842, 451] width 27 height 27
click at [860, 283] on span "Edit" at bounding box center [865, 399] width 16 height 11
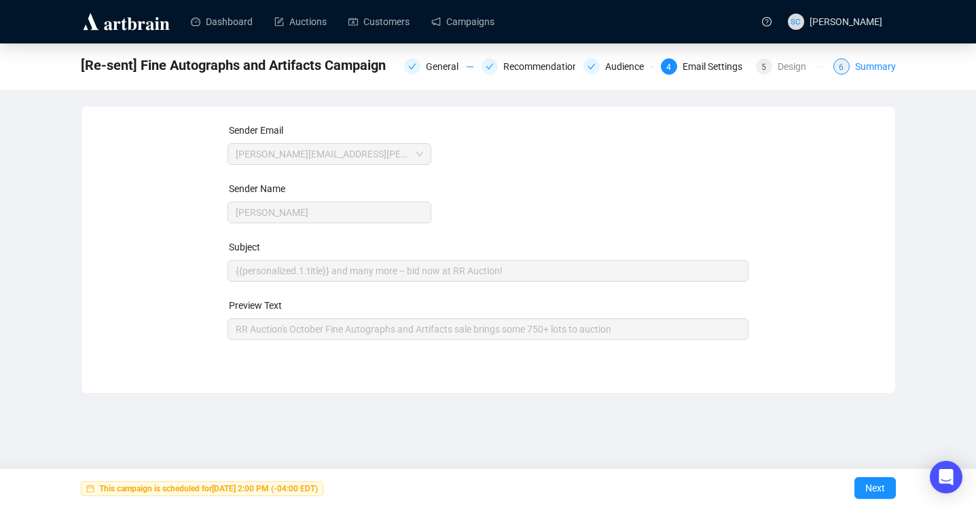
click at [880, 65] on div "Summary" at bounding box center [875, 66] width 41 height 16
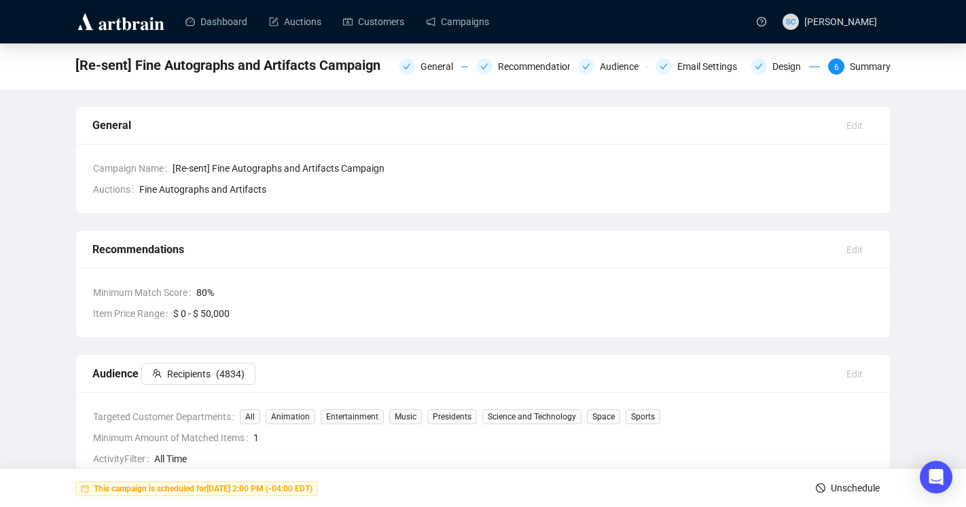
click at [864, 283] on span "Unschedule" at bounding box center [855, 488] width 49 height 38
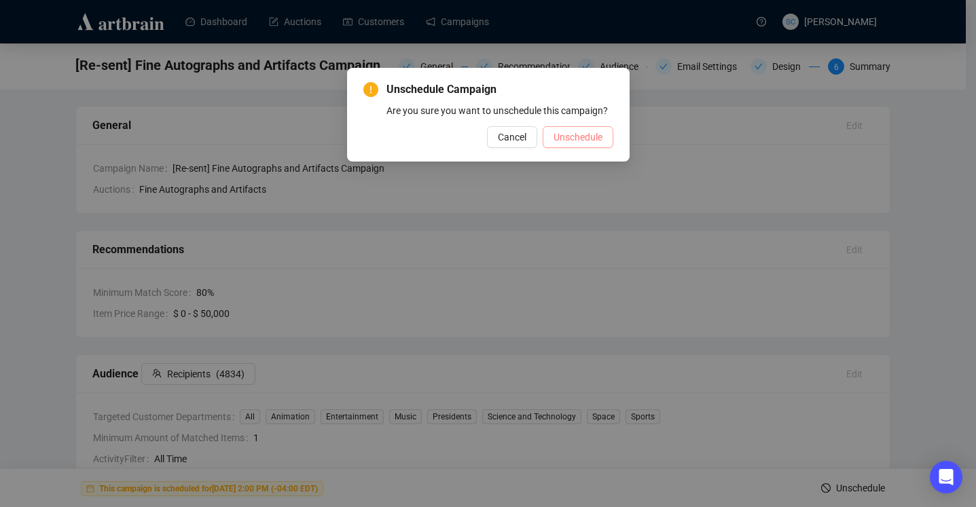
click at [585, 145] on span "Unschedule" at bounding box center [578, 137] width 49 height 15
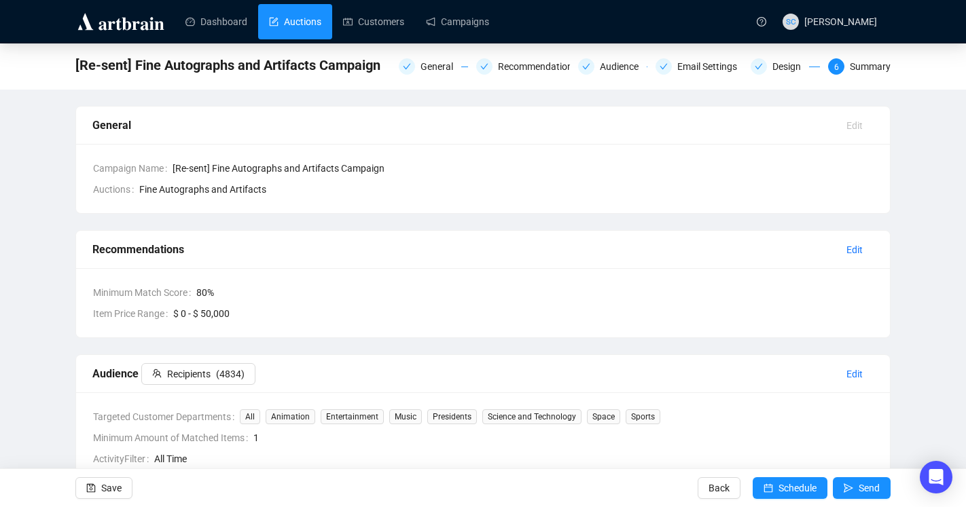
click at [300, 26] on link "Auctions" at bounding box center [295, 21] width 52 height 35
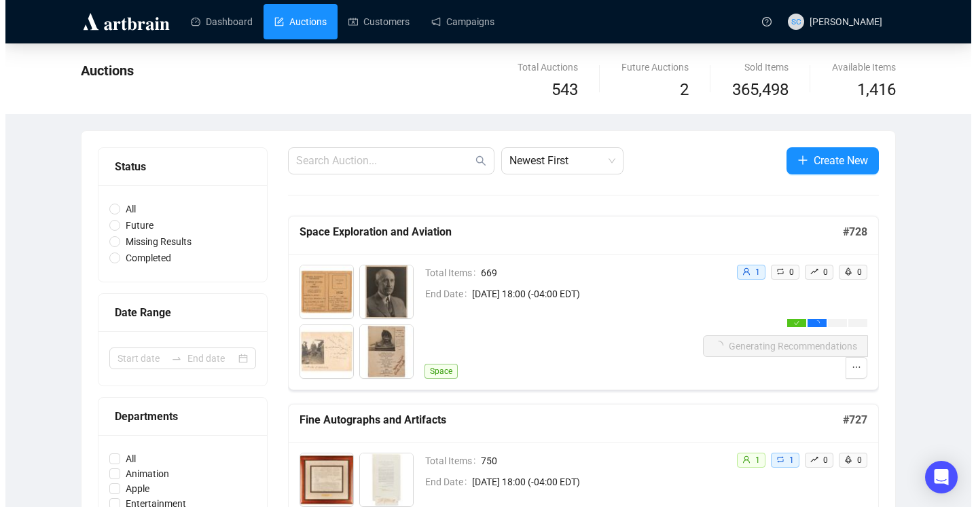
scroll to position [82, 0]
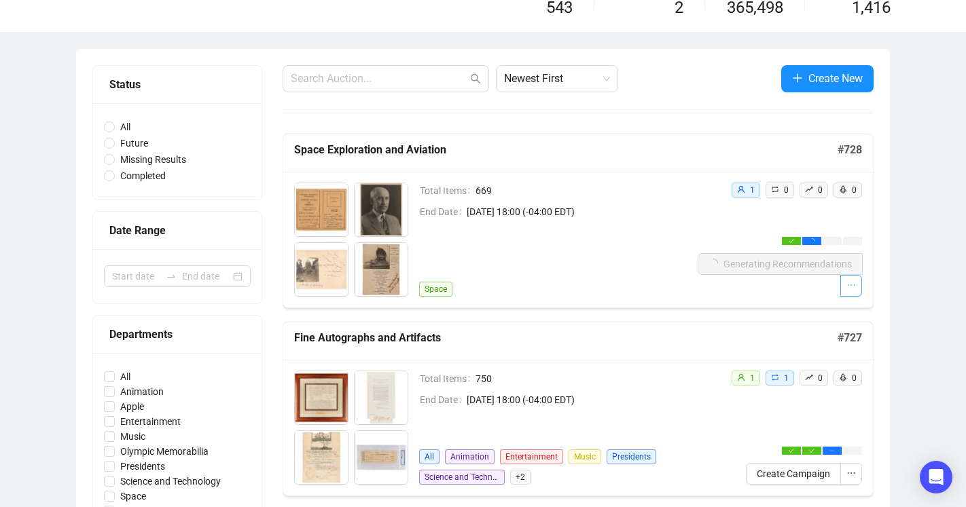
click at [853, 283] on icon "ellipsis" at bounding box center [851, 285] width 7 height 1
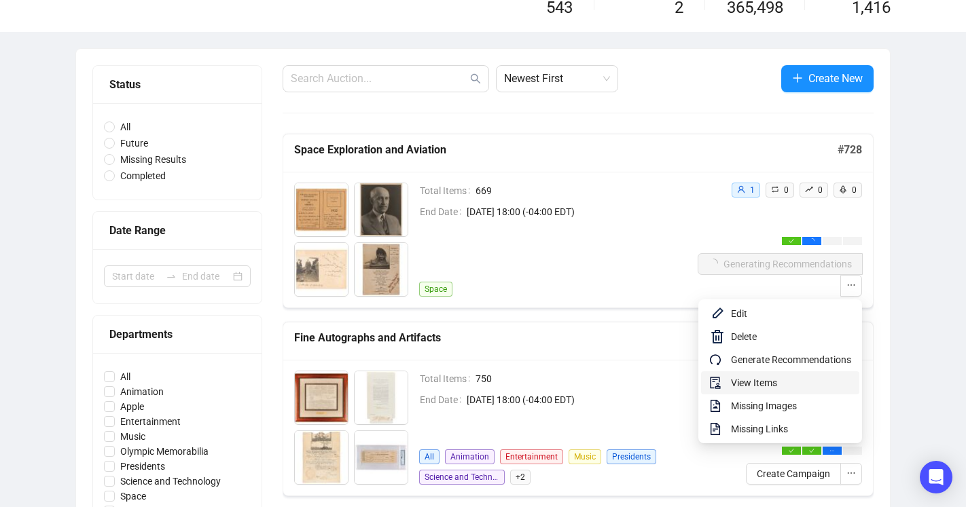
click at [780, 283] on li "View Items" at bounding box center [780, 383] width 158 height 23
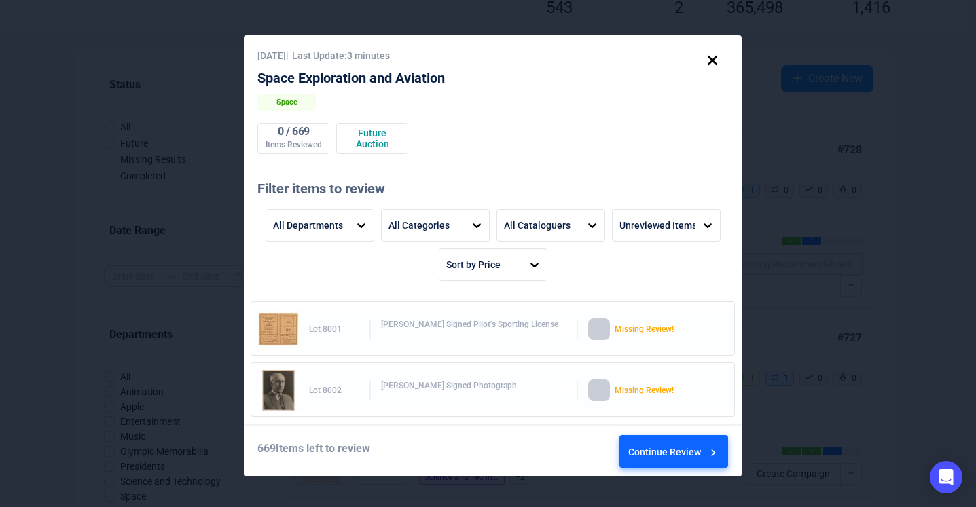
click at [706, 283] on icon at bounding box center [713, 453] width 14 height 14
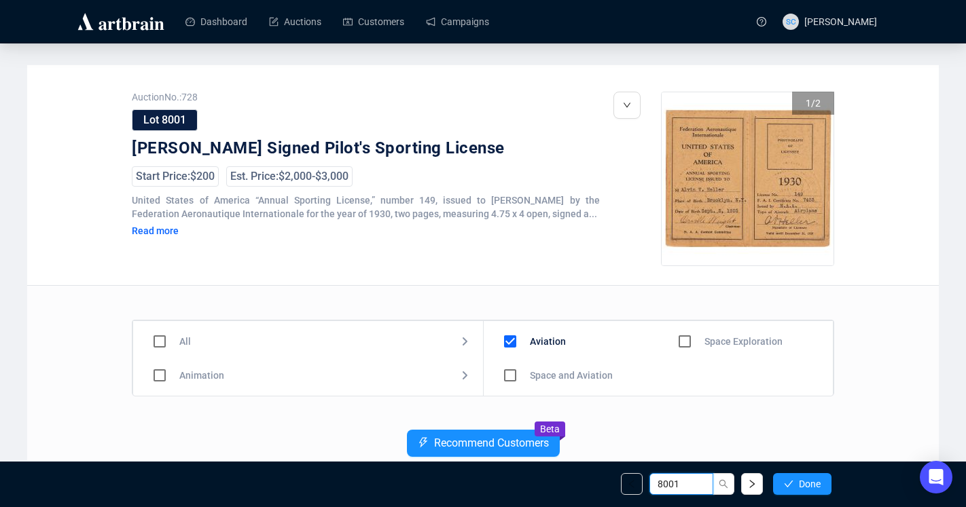
click at [628, 283] on div "8001 Done" at bounding box center [726, 484] width 211 height 22
click at [472, 26] on link "Campaigns" at bounding box center [457, 21] width 63 height 35
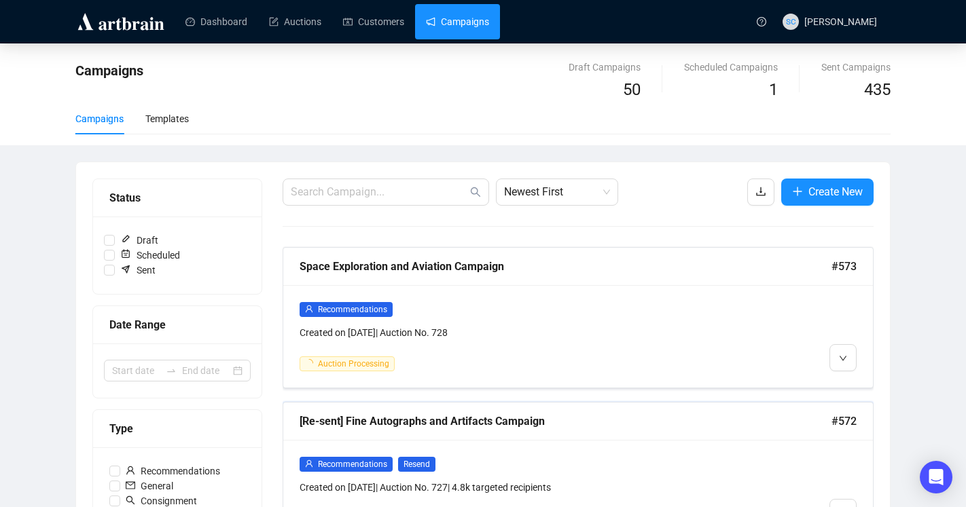
scroll to position [158, 0]
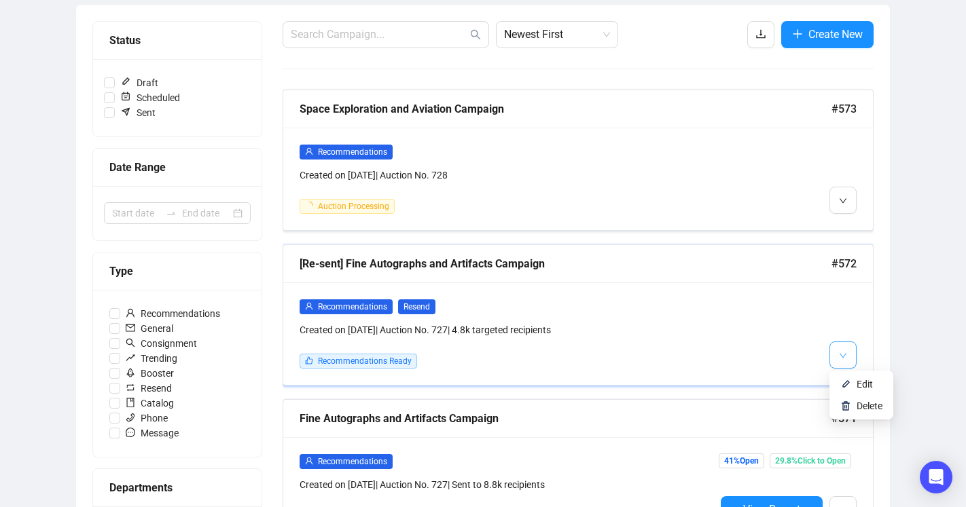
click at [837, 283] on button "button" at bounding box center [842, 355] width 27 height 27
click at [855, 283] on li "Edit" at bounding box center [861, 385] width 58 height 22
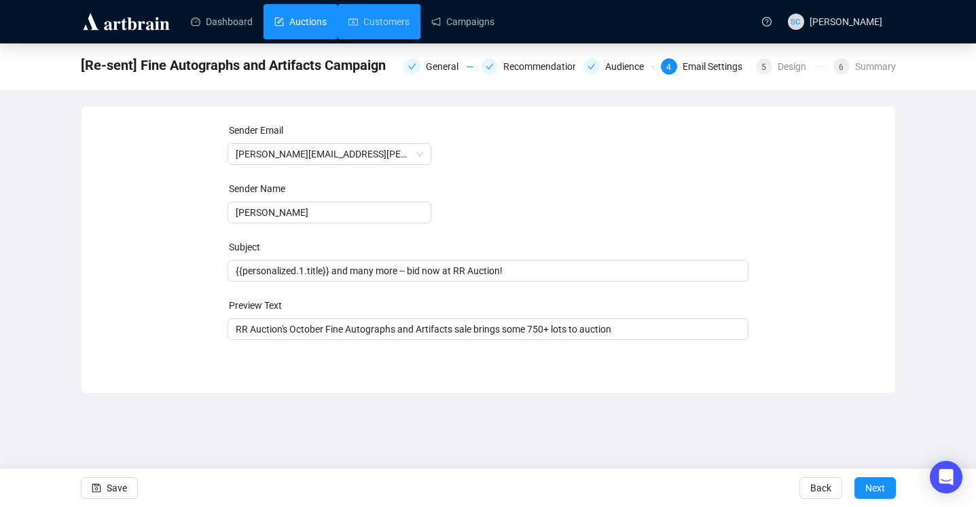
click at [327, 19] on link "Auctions" at bounding box center [300, 21] width 52 height 35
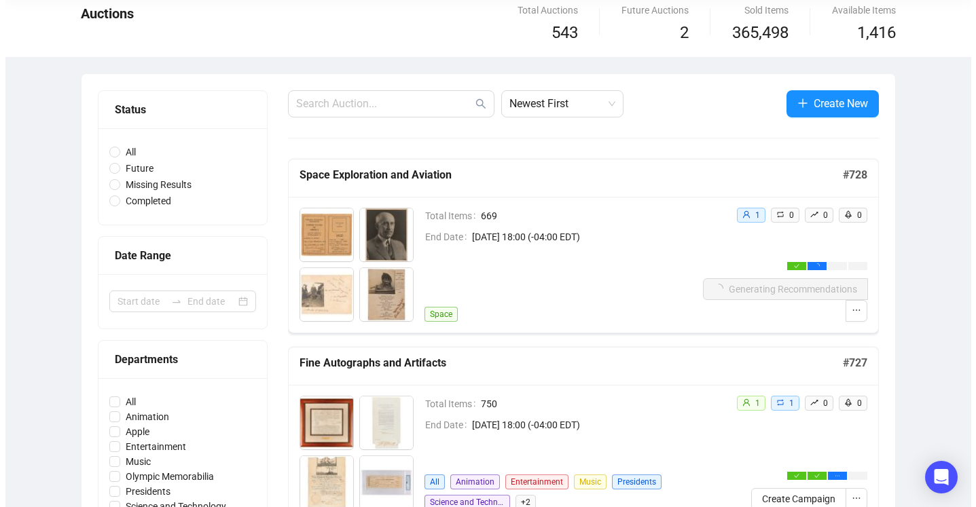
scroll to position [218, 0]
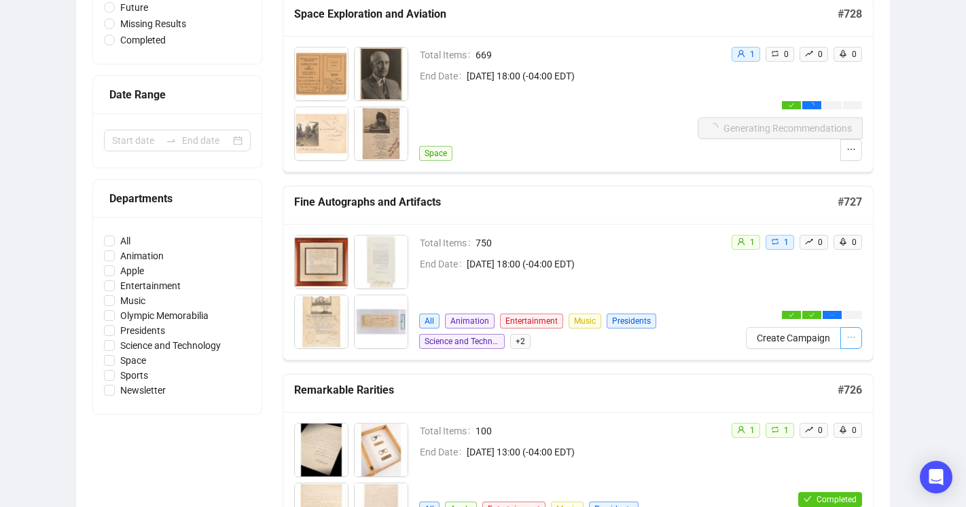
click at [852, 283] on icon "ellipsis" at bounding box center [851, 338] width 10 height 10
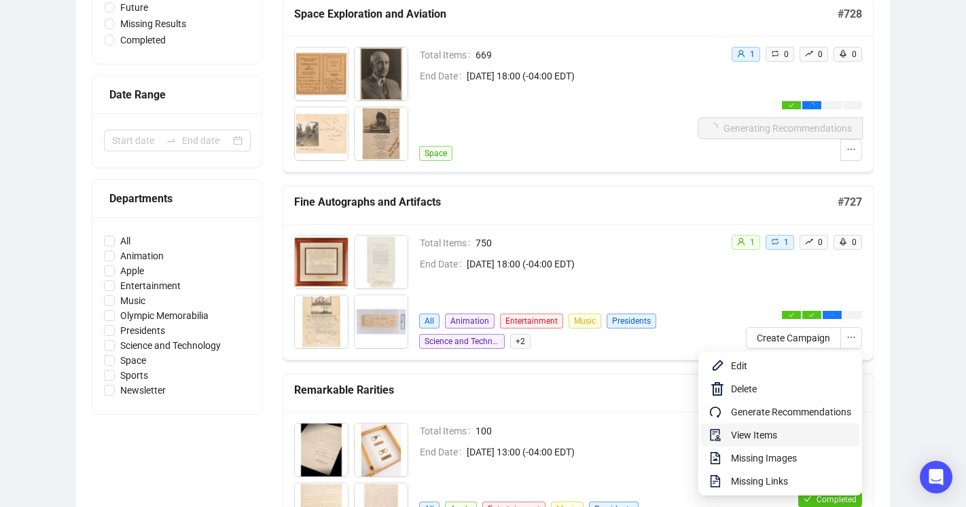
click at [780, 283] on span "View Items" at bounding box center [791, 435] width 120 height 15
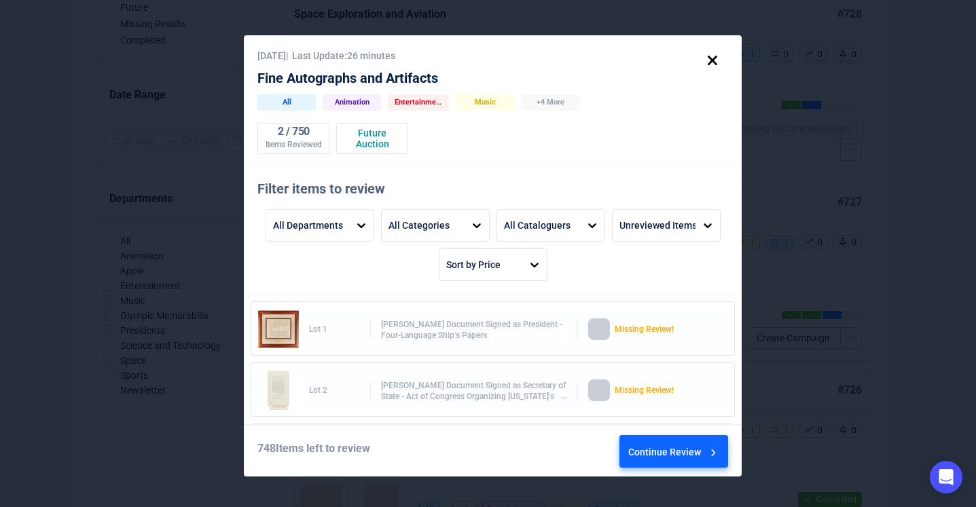
click at [687, 283] on div "Continue Review" at bounding box center [674, 454] width 92 height 37
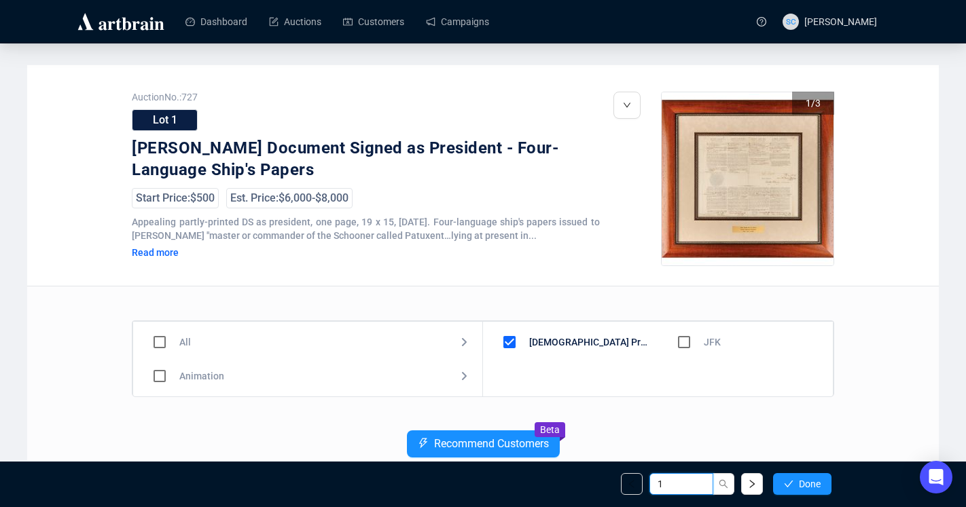
drag, startPoint x: 673, startPoint y: 486, endPoint x: 645, endPoint y: 481, distance: 29.0
click at [647, 283] on div "1 Done" at bounding box center [726, 484] width 211 height 22
type input "186"
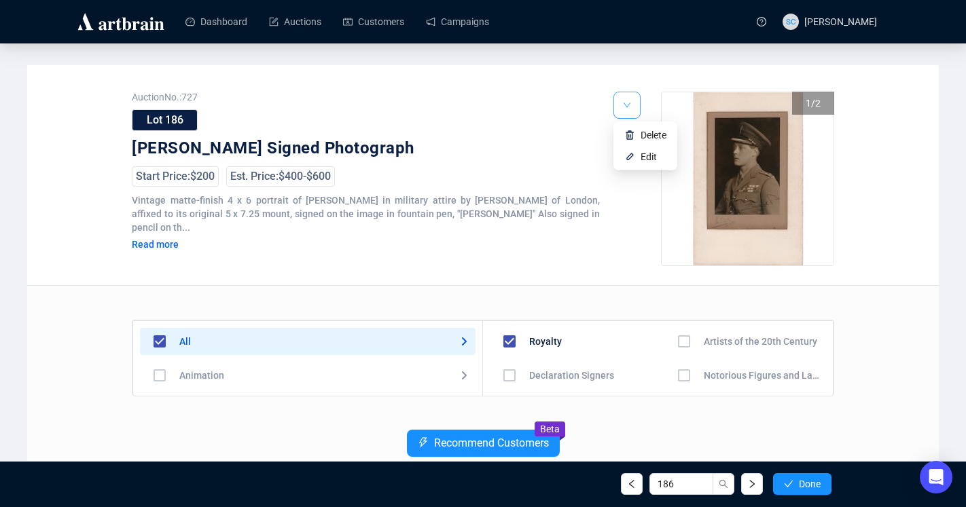
click at [628, 102] on icon "down" at bounding box center [627, 105] width 8 height 8
click at [635, 130] on li "Delete" at bounding box center [645, 135] width 58 height 22
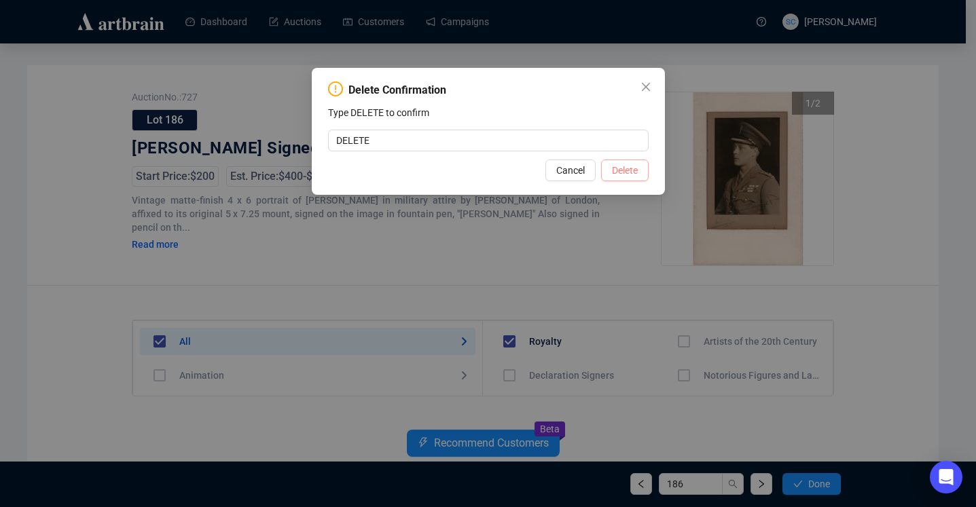
type input "DELETE"
click at [638, 164] on button "Delete" at bounding box center [625, 171] width 48 height 22
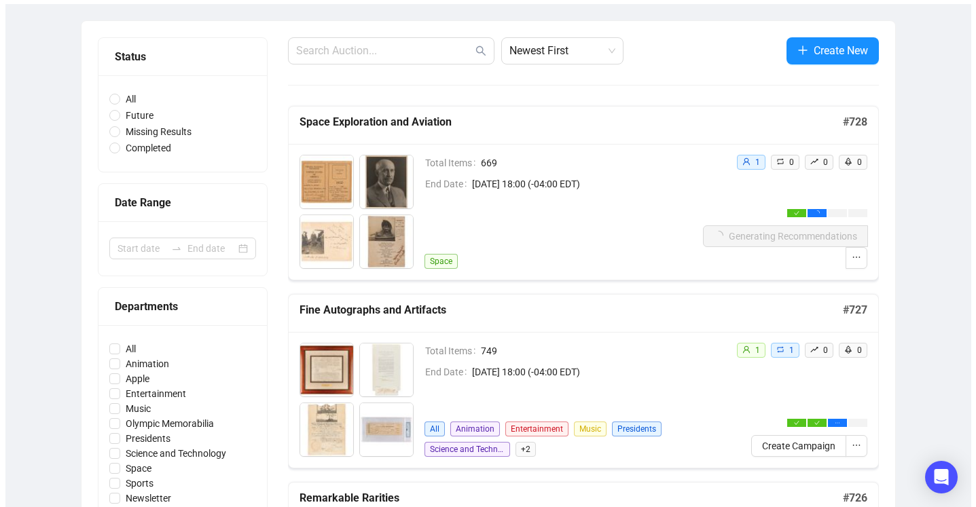
scroll to position [163, 0]
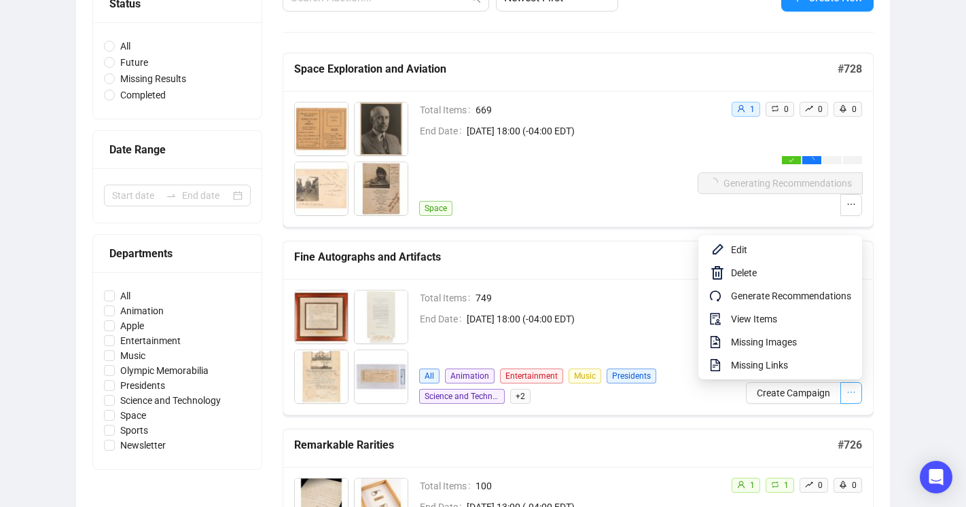
click at [850, 283] on icon "ellipsis" at bounding box center [851, 393] width 10 height 10
click at [800, 283] on span "View Items" at bounding box center [791, 319] width 120 height 15
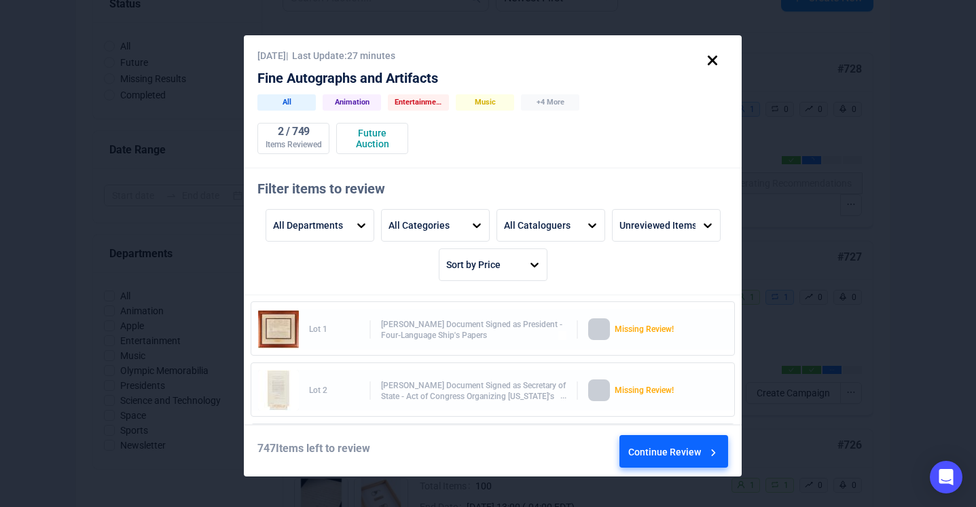
click at [653, 283] on div "Continue Review" at bounding box center [674, 454] width 92 height 37
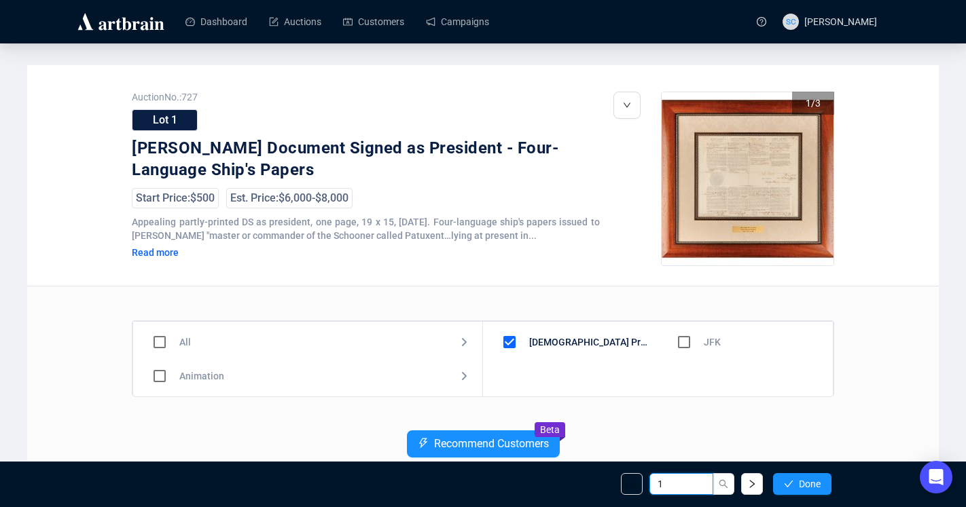
click at [692, 283] on input "1" at bounding box center [681, 484] width 64 height 22
type input "18"
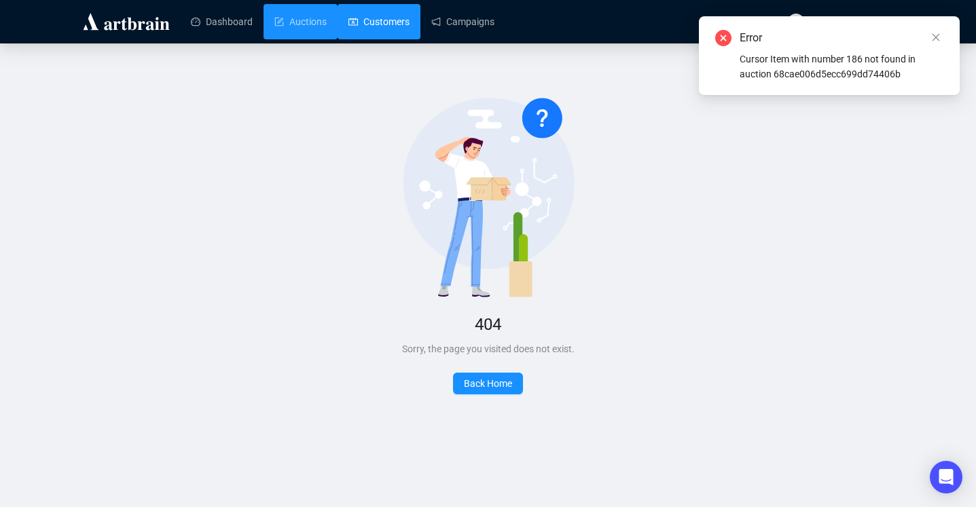
click at [316, 19] on link "Auctions" at bounding box center [300, 21] width 52 height 35
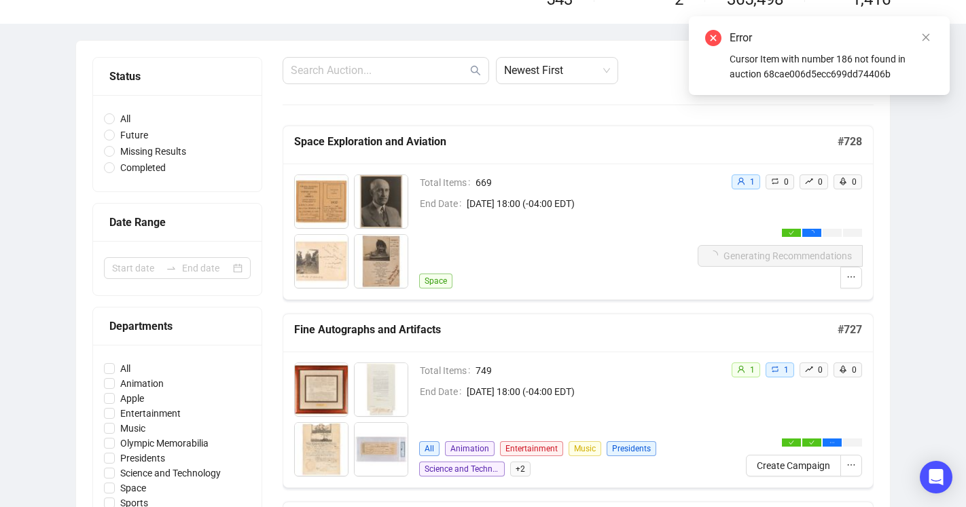
scroll to position [132, 0]
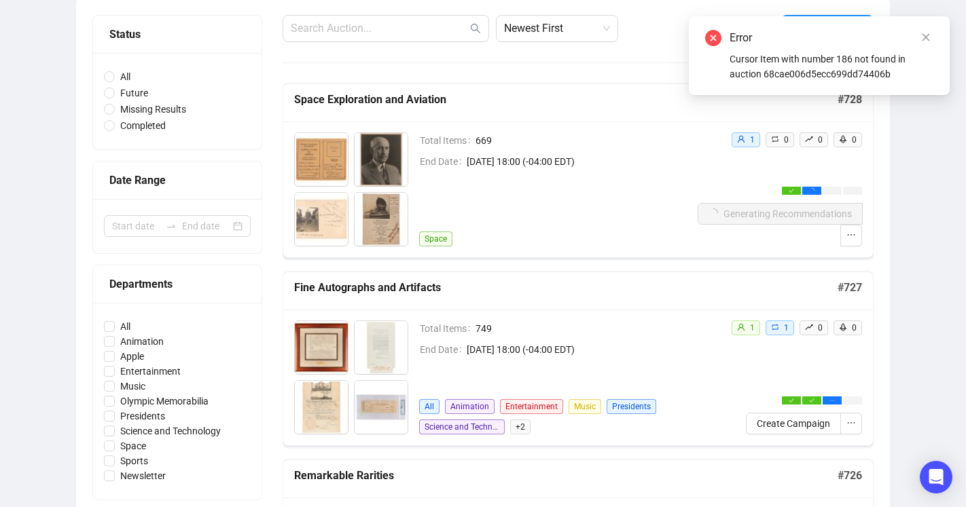
click at [859, 283] on div "Total Items 749 End Date [DATE] 18:00 (-04:00 EDT) All Animation Entertainment …" at bounding box center [578, 378] width 590 height 136
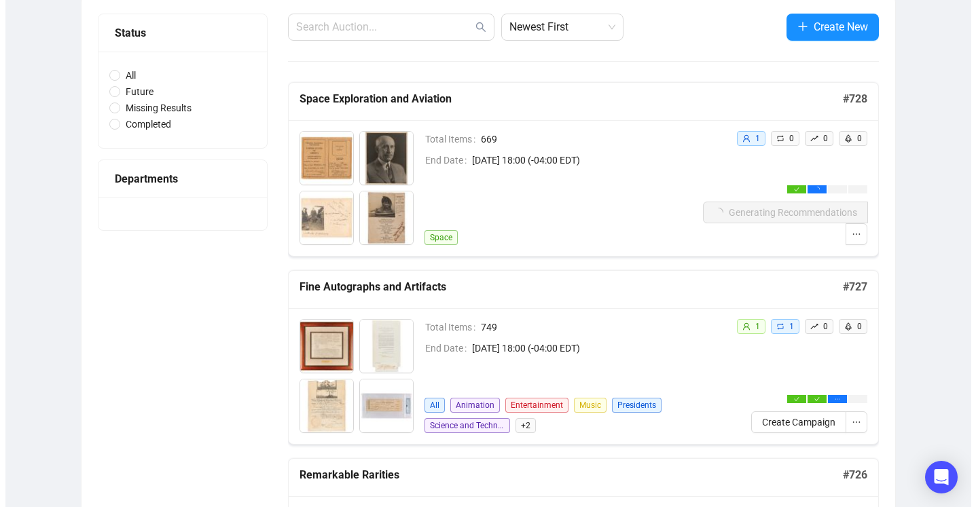
scroll to position [133, 0]
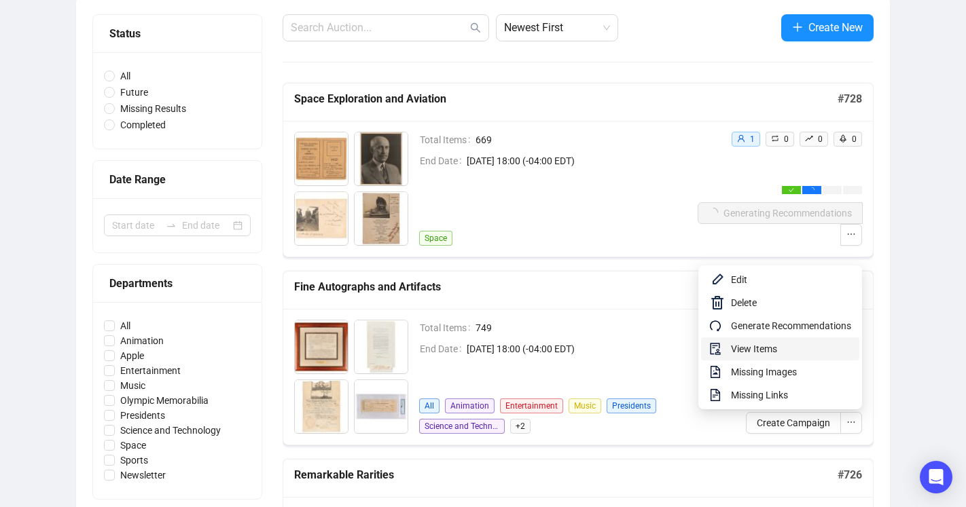
click at [755, 283] on span "View Items" at bounding box center [791, 349] width 120 height 15
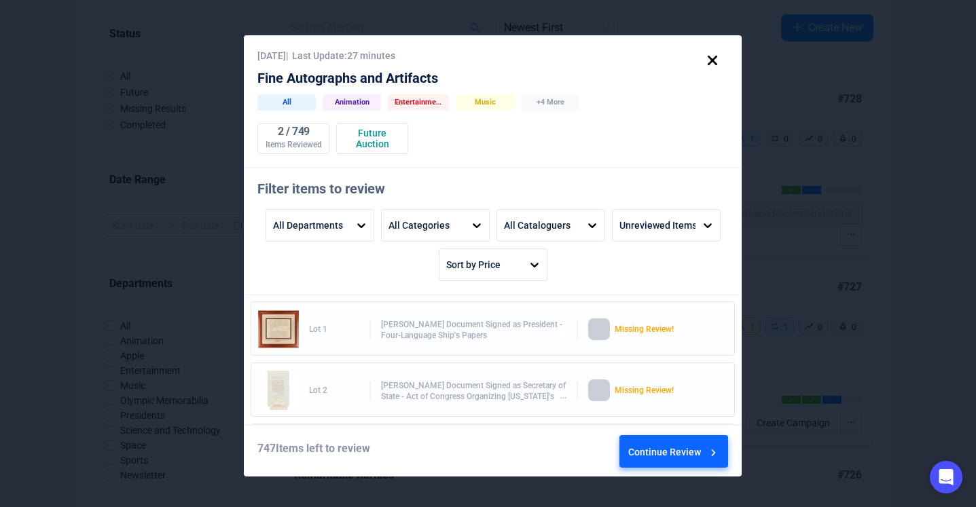
click at [655, 283] on div "Continue Review" at bounding box center [674, 454] width 92 height 37
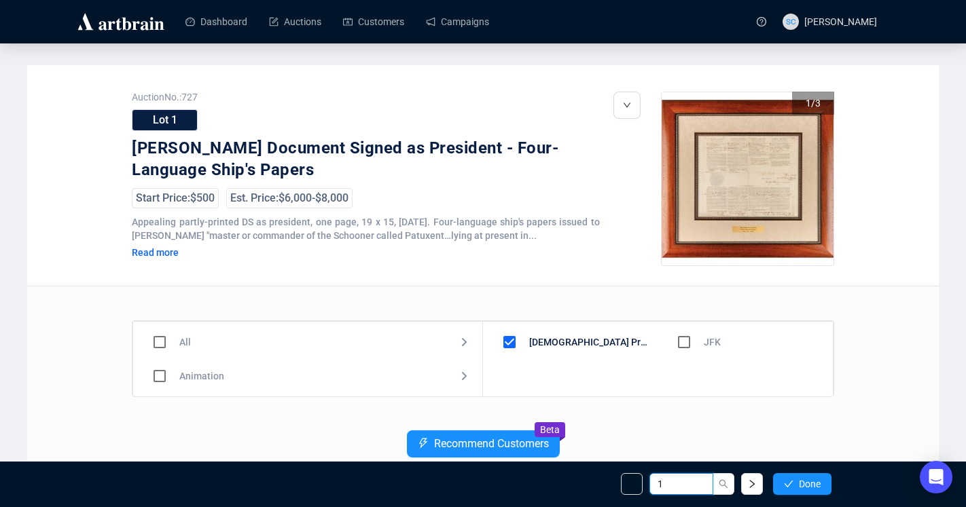
click at [677, 283] on input "1" at bounding box center [681, 484] width 64 height 22
type input "228"
click at [725, 283] on icon "search" at bounding box center [724, 485] width 10 height 10
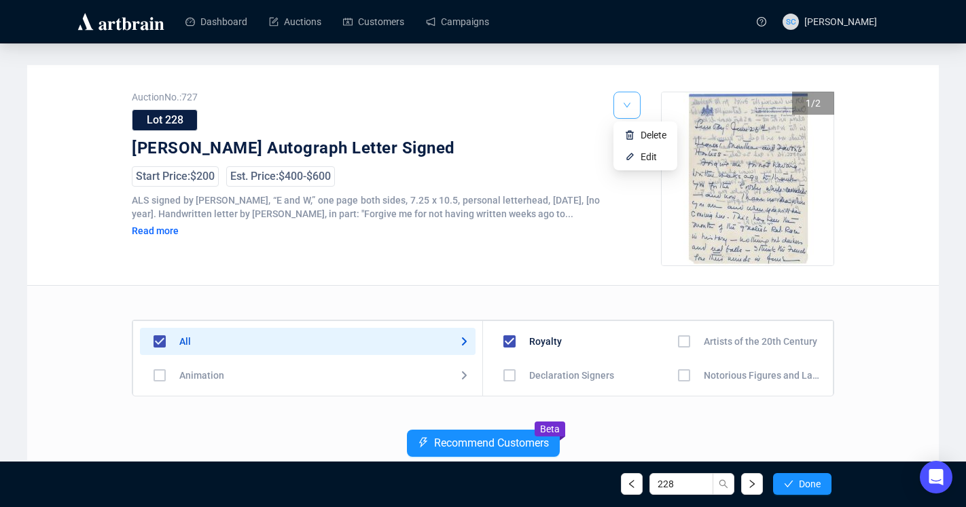
click at [632, 98] on button "button" at bounding box center [626, 105] width 27 height 27
click at [641, 133] on span "Delete" at bounding box center [654, 135] width 26 height 11
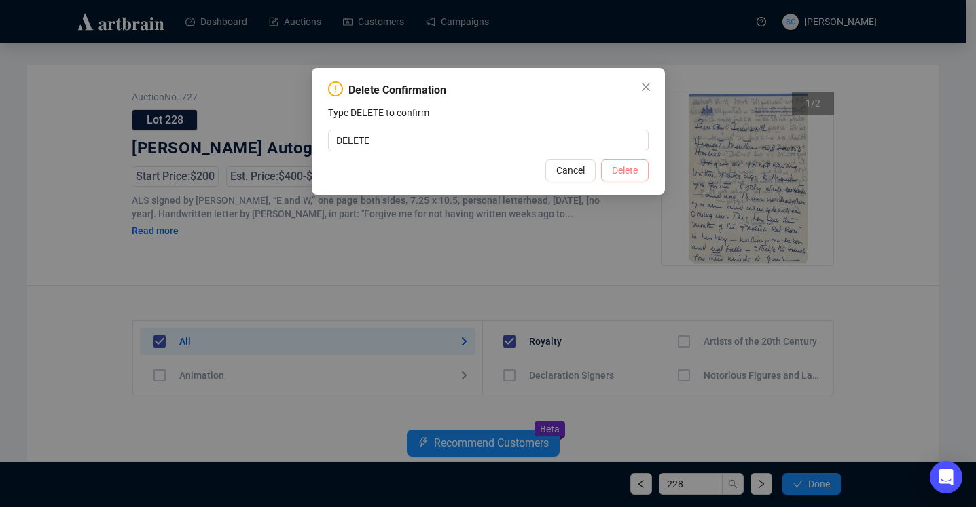
type input "DELETE"
click at [631, 167] on span "Delete" at bounding box center [625, 170] width 26 height 15
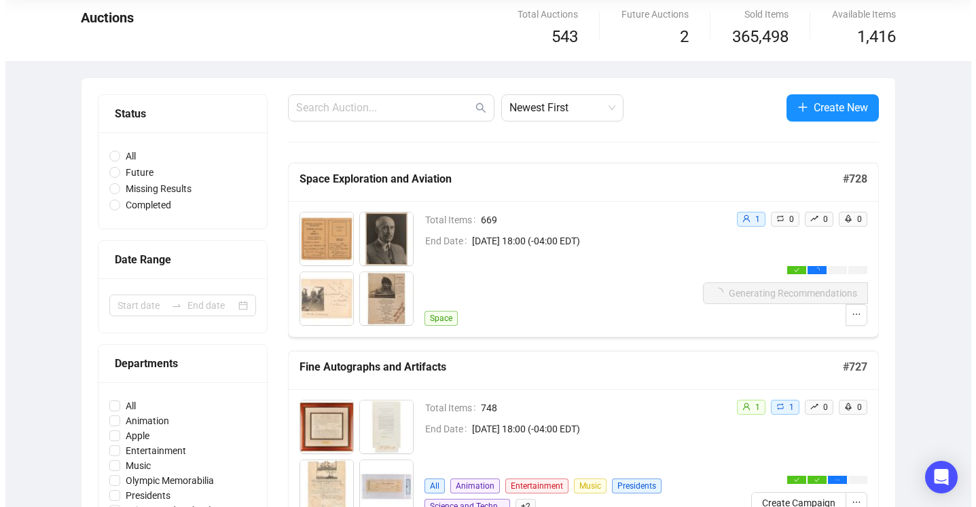
scroll to position [187, 0]
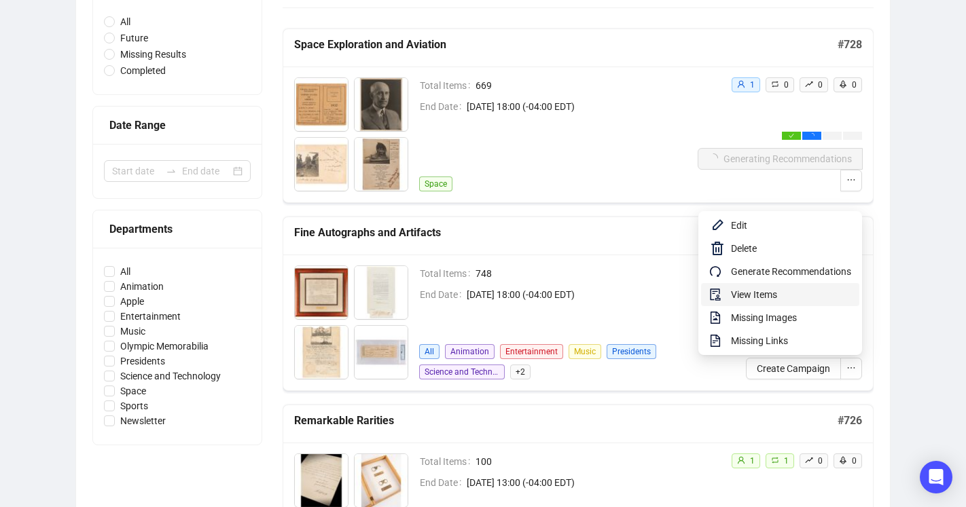
click at [778, 283] on span "View Items" at bounding box center [791, 294] width 120 height 15
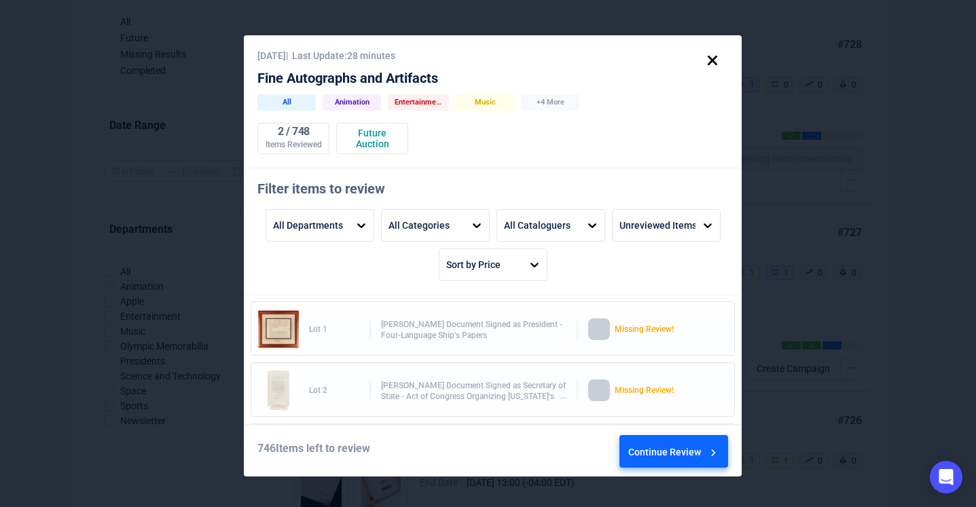
click at [659, 283] on div "Continue Review" at bounding box center [674, 454] width 92 height 37
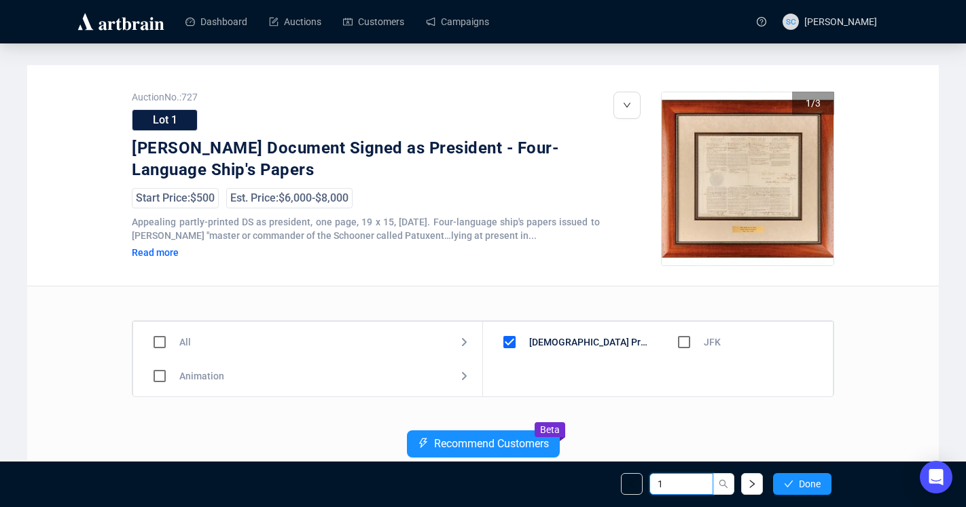
click at [685, 283] on input "1" at bounding box center [681, 484] width 64 height 22
type input "251"
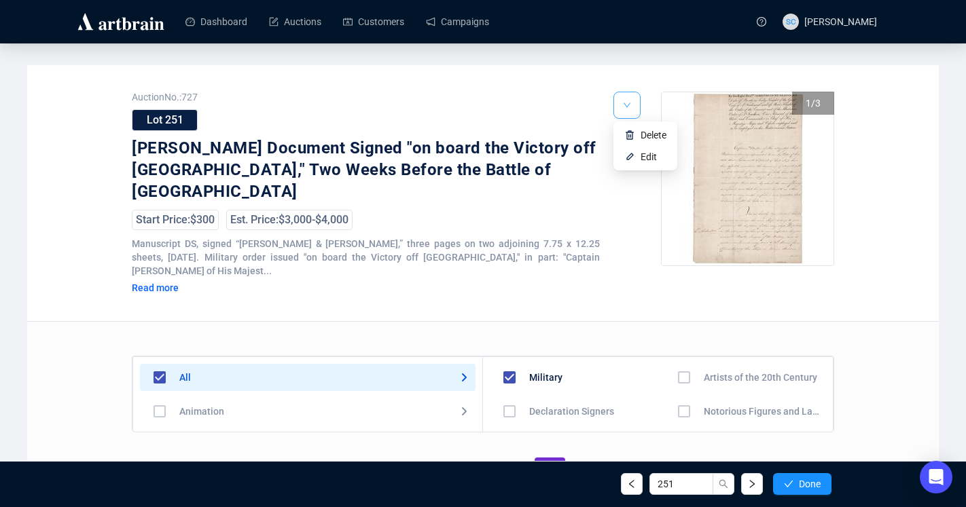
click at [639, 103] on button "button" at bounding box center [626, 105] width 27 height 27
click at [634, 134] on img at bounding box center [629, 135] width 11 height 11
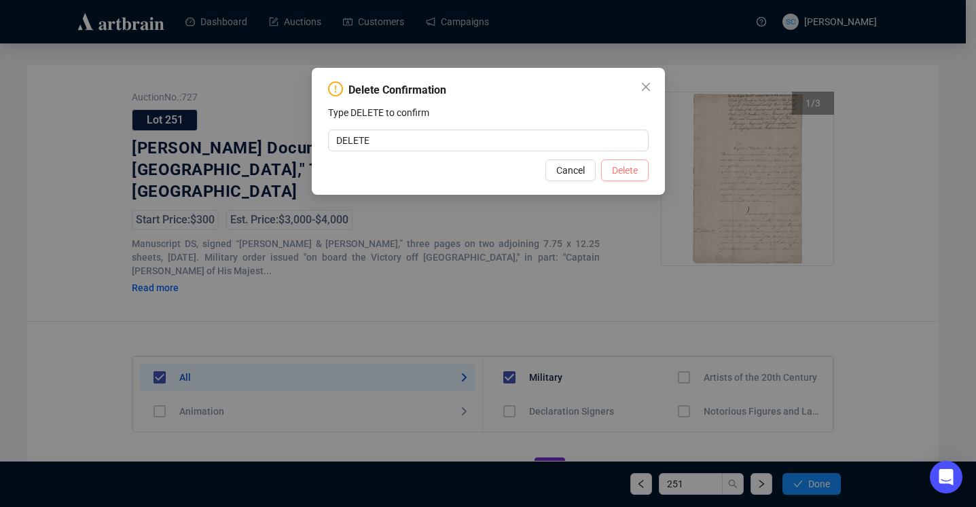
type input "DELETE"
click at [643, 170] on button "Delete" at bounding box center [625, 171] width 48 height 22
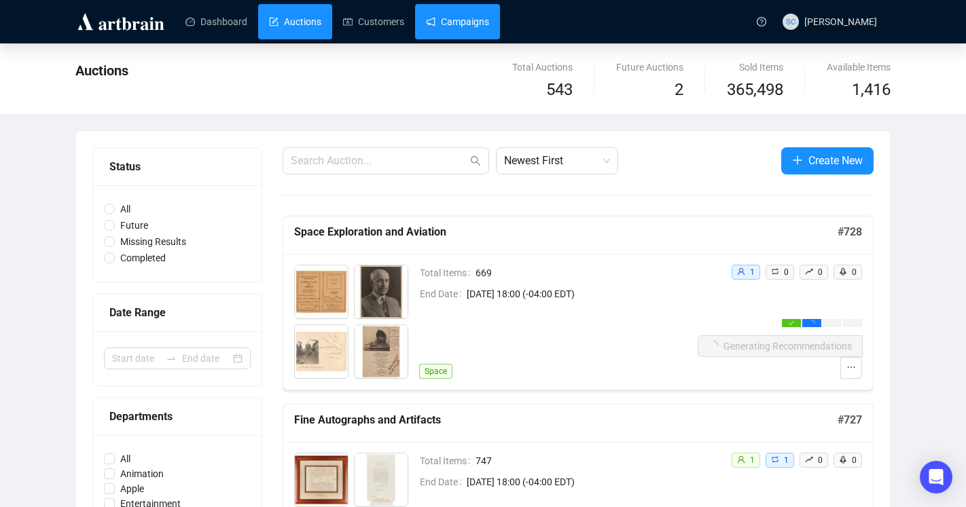
click at [471, 29] on link "Campaigns" at bounding box center [457, 21] width 63 height 35
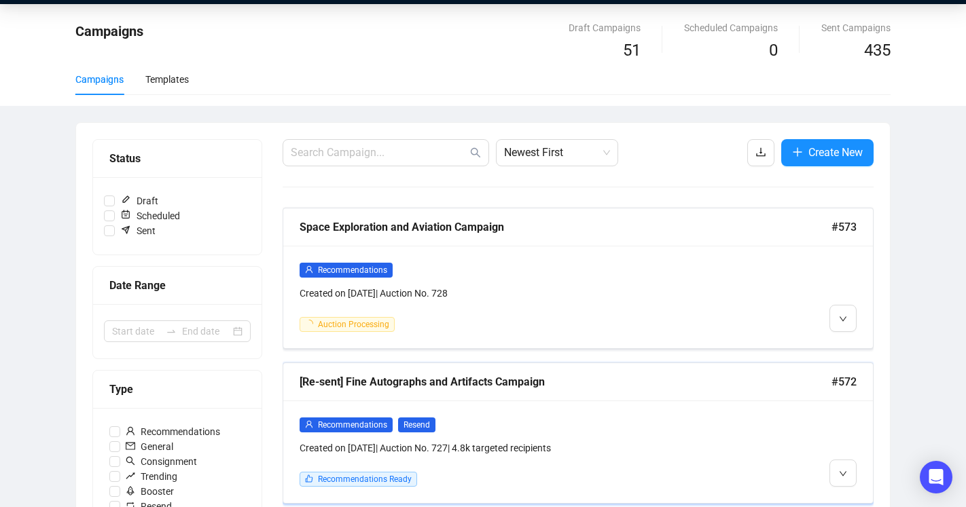
scroll to position [74, 0]
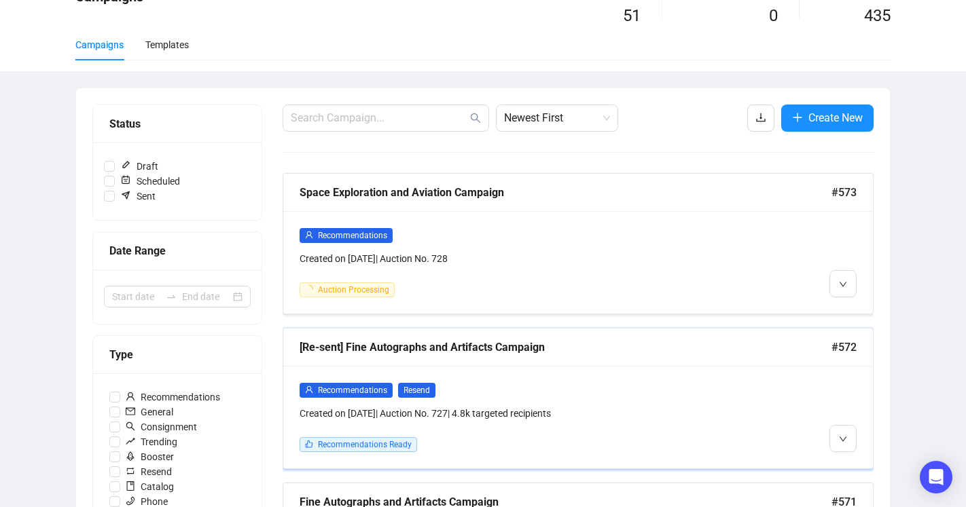
click at [620, 283] on div "Recommendations Resend" at bounding box center [508, 390] width 416 height 16
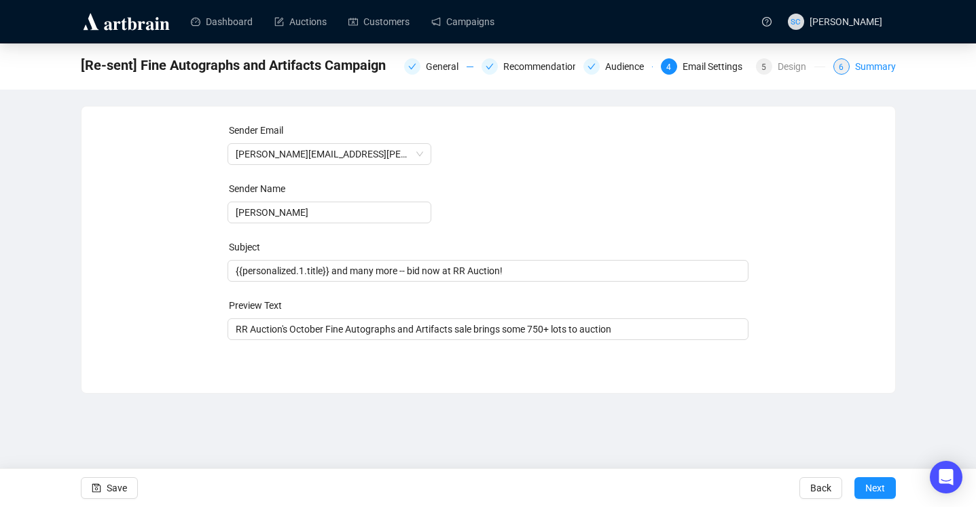
click at [861, 69] on div "Summary" at bounding box center [875, 66] width 41 height 16
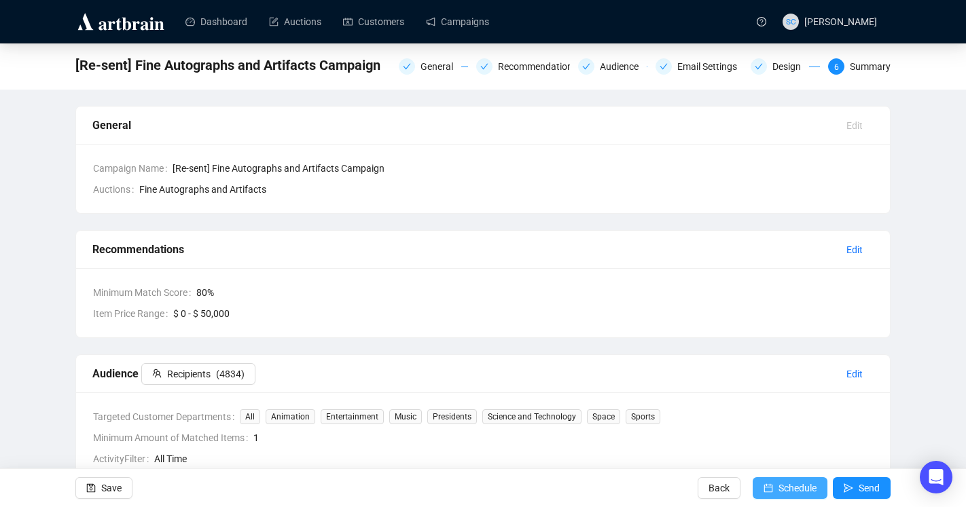
click at [797, 283] on span "Schedule" at bounding box center [797, 488] width 38 height 38
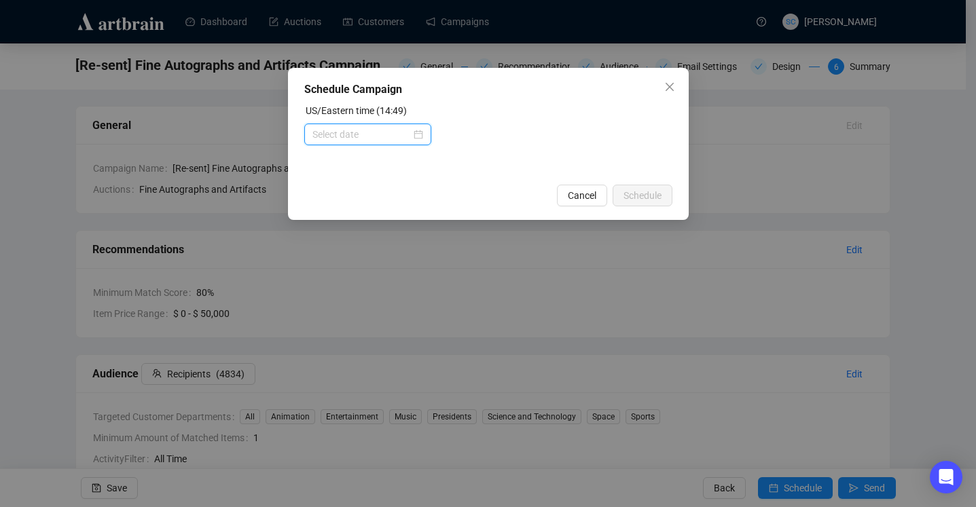
click at [334, 134] on input at bounding box center [361, 134] width 98 height 15
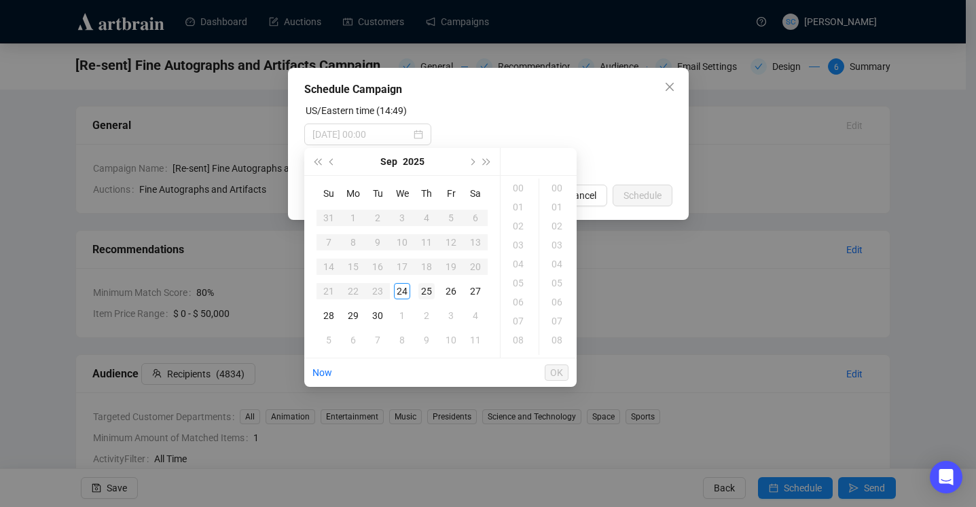
click at [429, 283] on div "25" at bounding box center [426, 291] width 16 height 16
click at [520, 283] on div "14" at bounding box center [519, 350] width 33 height 19
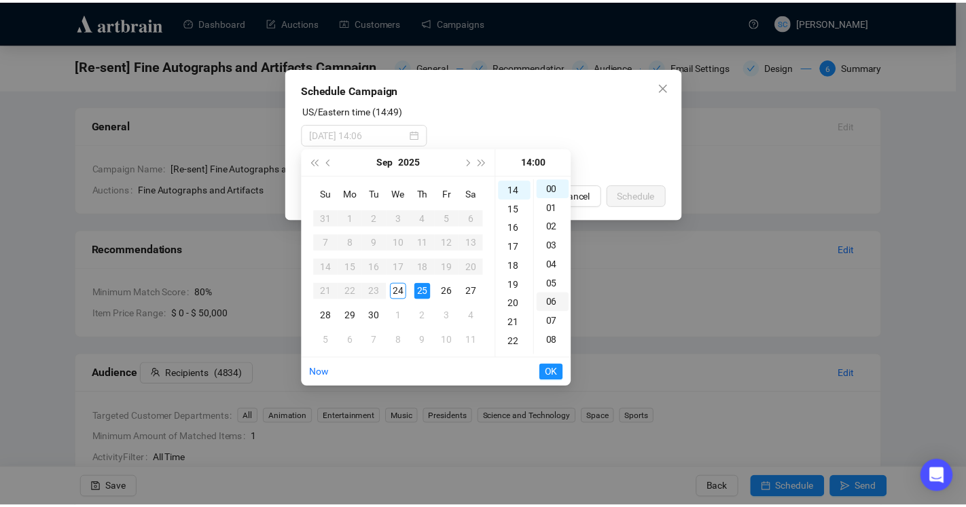
scroll to position [266, 0]
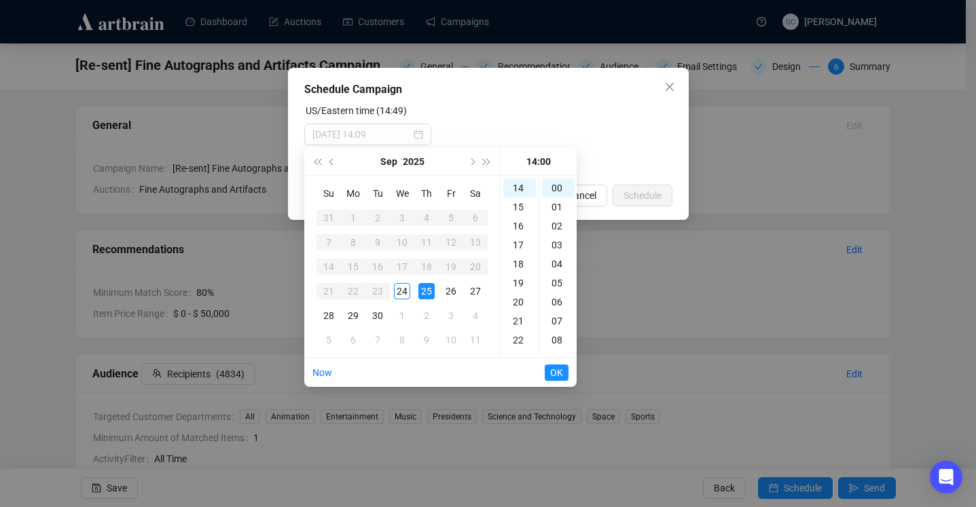
type input "[DATE] 14:00"
click at [560, 283] on span "OK" at bounding box center [556, 373] width 13 height 26
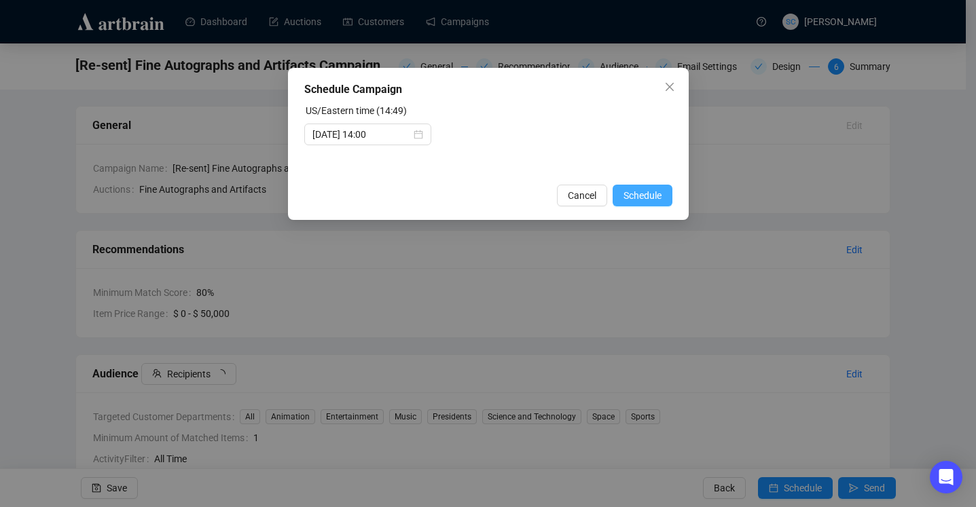
click at [641, 200] on span "Schedule" at bounding box center [643, 195] width 38 height 15
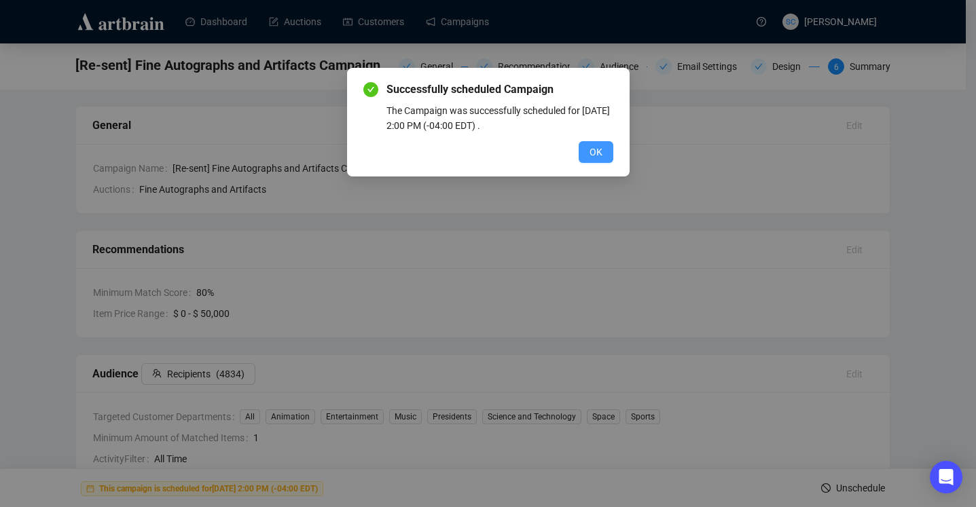
click at [610, 144] on button "OK" at bounding box center [596, 152] width 35 height 22
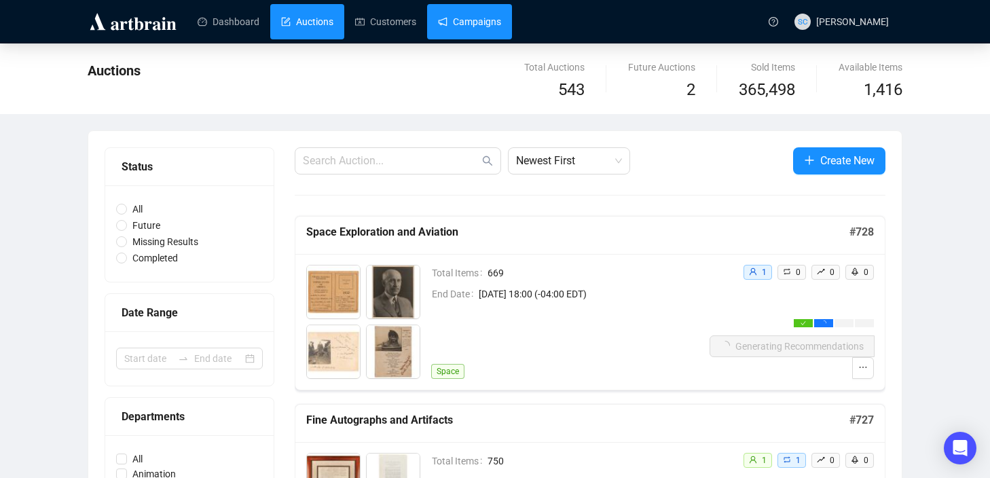
click at [471, 10] on link "Campaigns" at bounding box center [469, 21] width 63 height 35
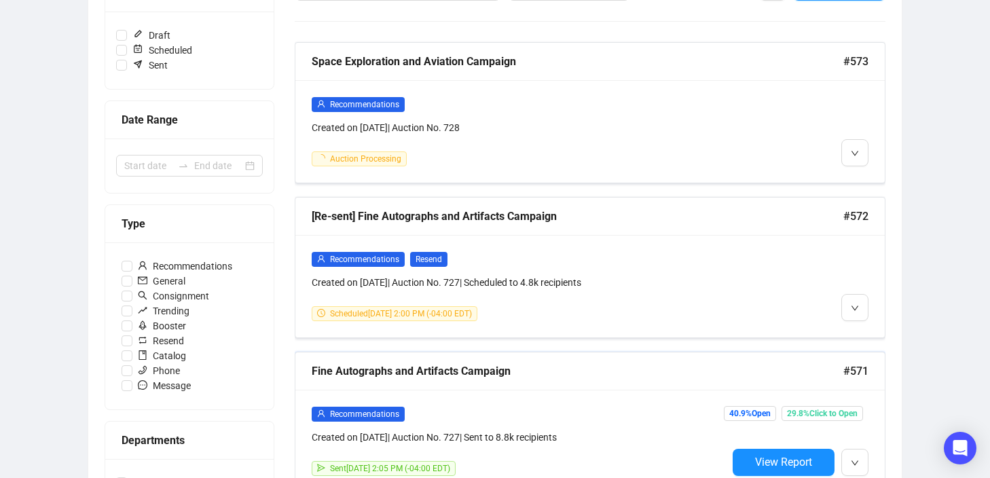
scroll to position [259, 0]
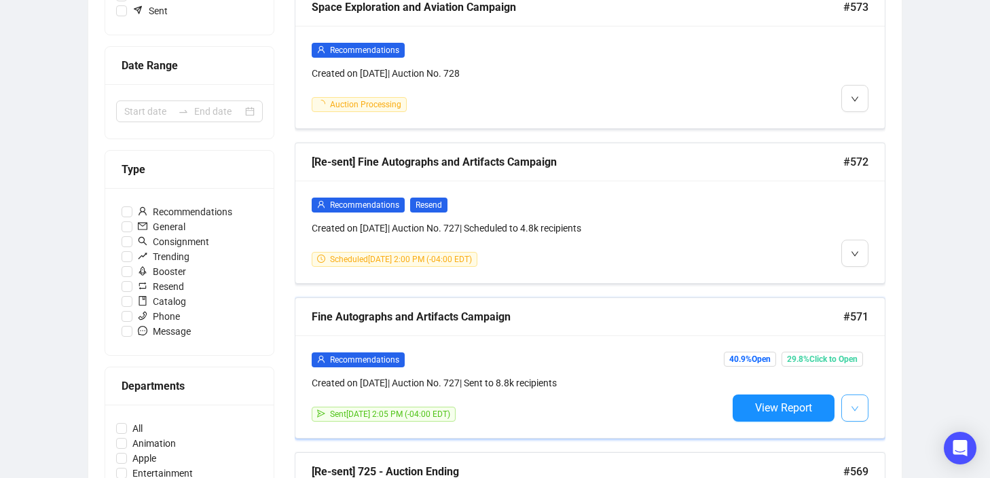
click at [854, 395] on button "button" at bounding box center [855, 408] width 27 height 27
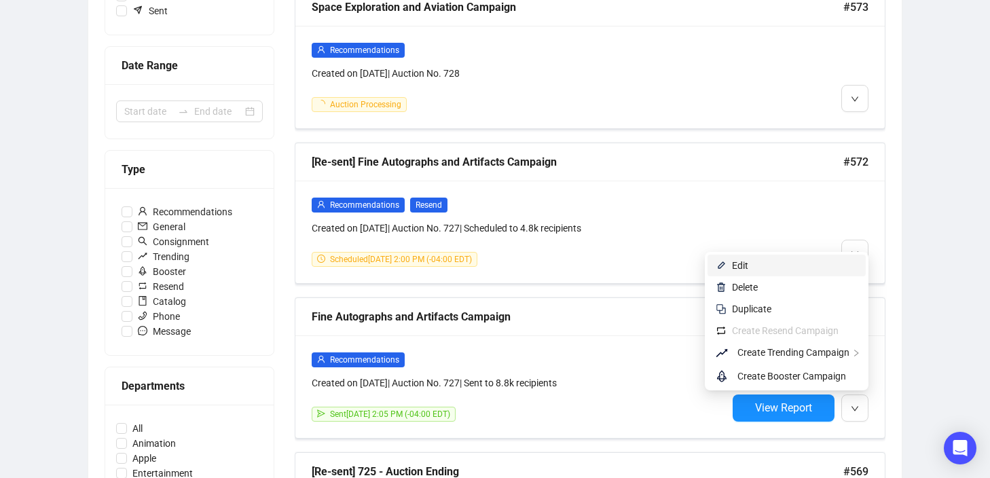
click at [794, 266] on span "Edit" at bounding box center [795, 265] width 126 height 15
